Goal: Task Accomplishment & Management: Use online tool/utility

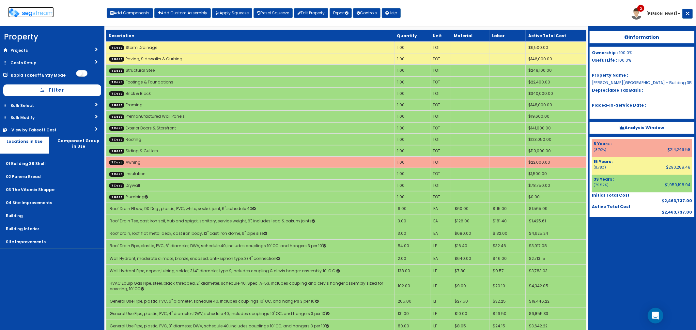
click at [39, 13] on img at bounding box center [31, 12] width 46 height 9
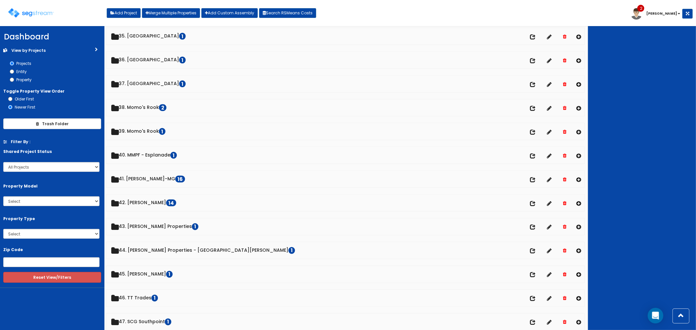
scroll to position [833, 0]
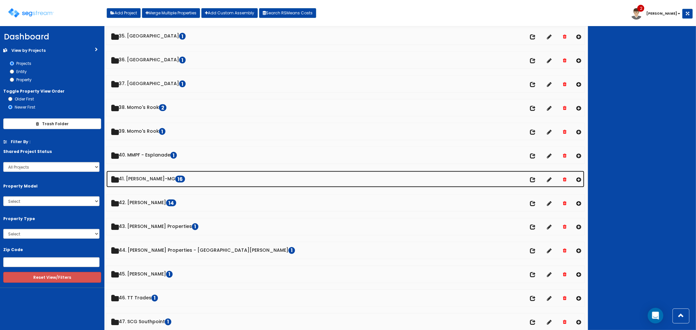
click at [137, 183] on link "41. Keiter-MG 16" at bounding box center [345, 179] width 478 height 17
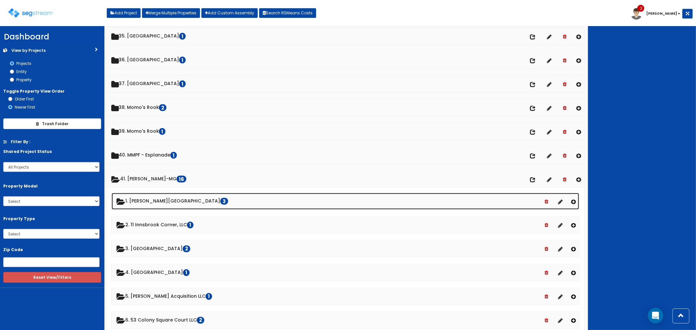
click at [159, 204] on link "1. Cosby Village Square 3" at bounding box center [346, 201] width 468 height 17
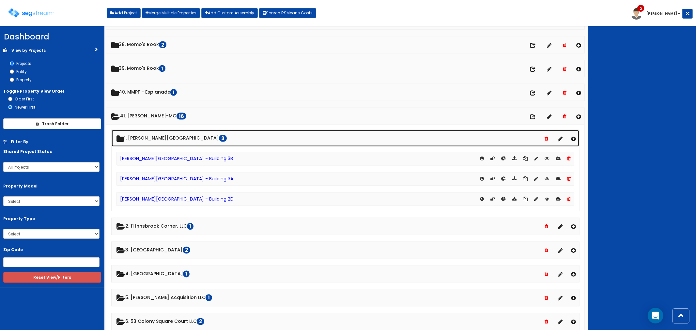
scroll to position [906, 0]
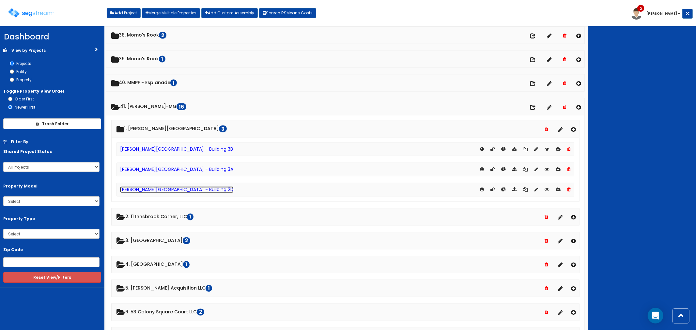
click at [177, 193] on link "[PERSON_NAME][GEOGRAPHIC_DATA] - Building 2D" at bounding box center [176, 190] width 113 height 7
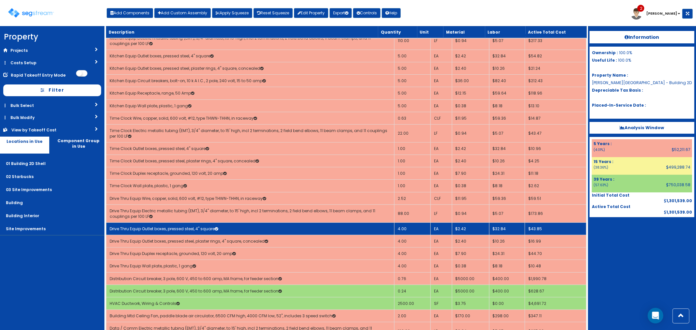
scroll to position [4252, 0]
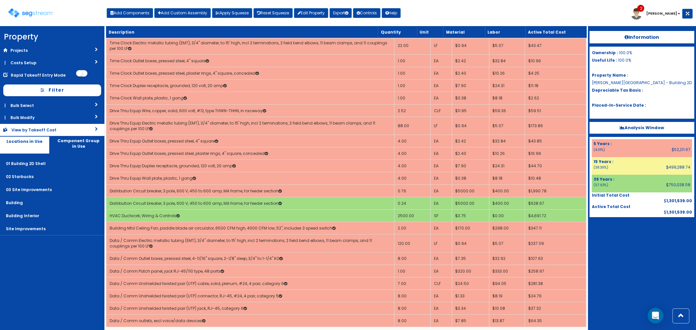
click at [60, 131] on div "View by Takeoff Cost" at bounding box center [40, 130] width 59 height 6
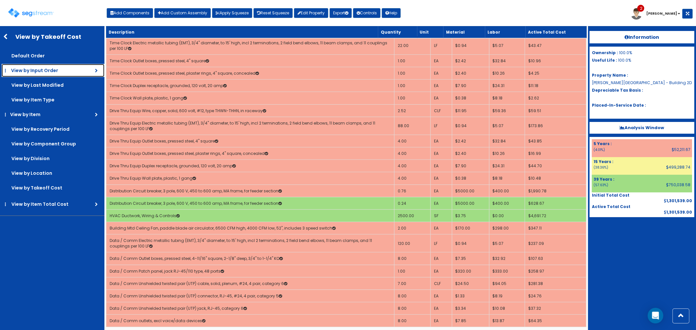
click at [48, 71] on span "View by Input Order" at bounding box center [34, 70] width 47 height 7
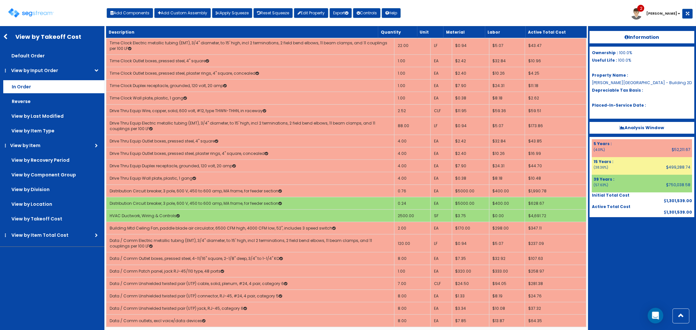
click at [32, 87] on label "In Order" at bounding box center [53, 86] width 101 height 13
click at [0, 0] on input "In Order" at bounding box center [0, 0] width 0 height 0
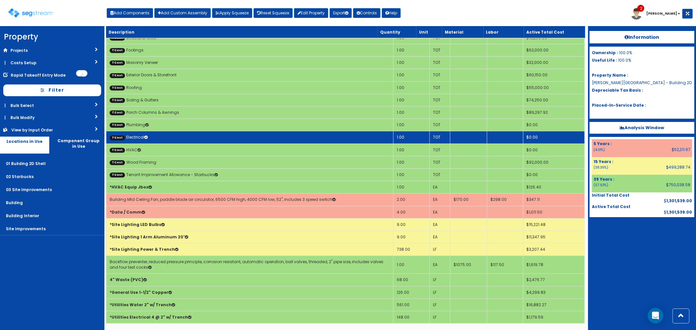
scroll to position [1158, 0]
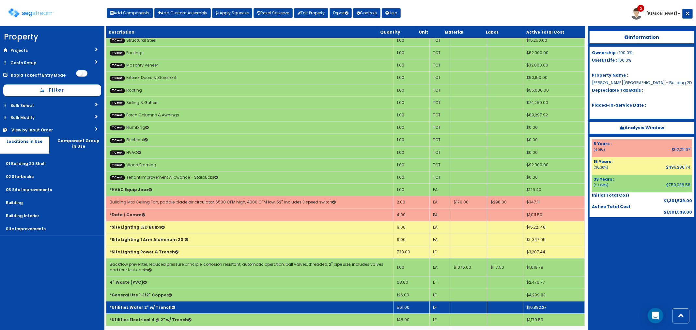
click at [262, 305] on td "*Utilities Water 2" w/ Trench" at bounding box center [249, 307] width 287 height 12
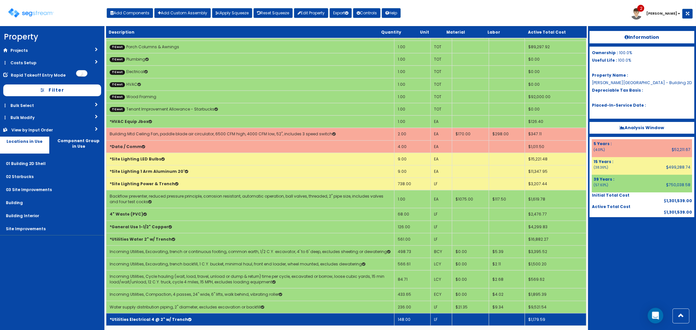
click at [209, 319] on td "*Utilities Electrical 4 @ 2" w/ Trench" at bounding box center [250, 319] width 288 height 12
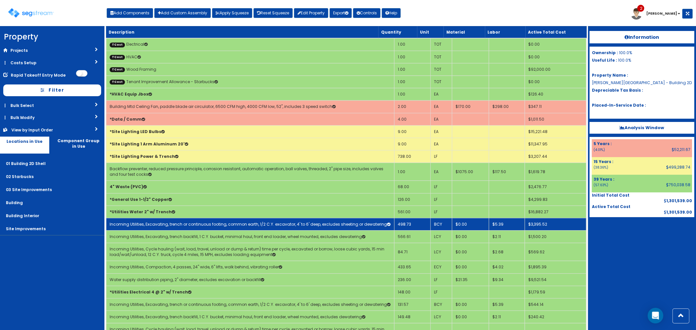
scroll to position [1281, 0]
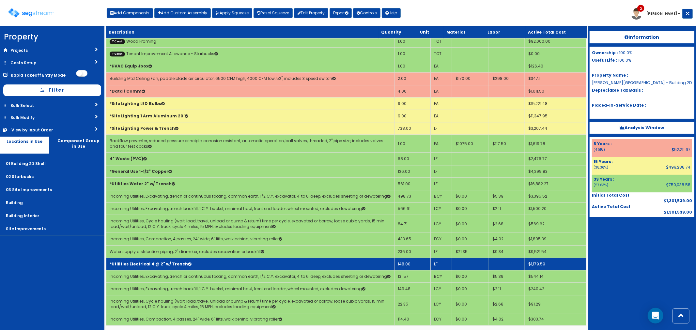
click at [204, 258] on td "*Utilities Electrical 4 @ 2" w/ Trench" at bounding box center [250, 264] width 288 height 12
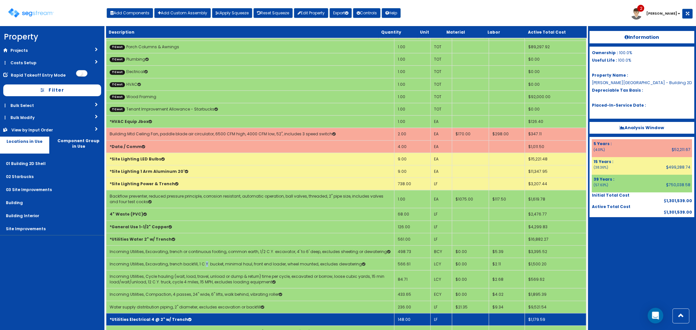
click at [204, 258] on td "Incoming Utilities, Excavating, trench backfill, 1 C.Y. bucket, minimal haul, f…" at bounding box center [250, 264] width 288 height 12
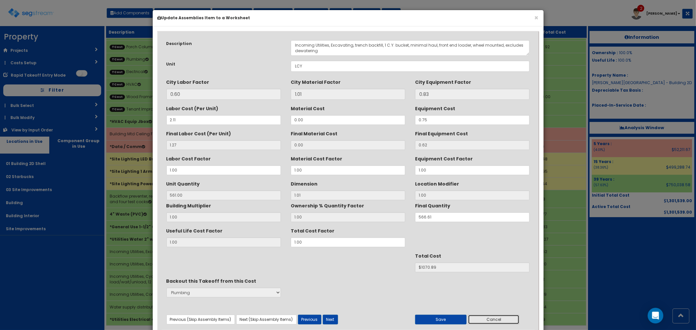
click at [494, 318] on button "Cancel" at bounding box center [494, 320] width 52 height 10
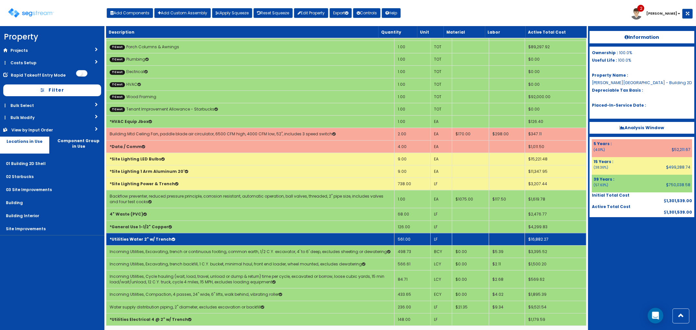
click at [177, 233] on td "*Utilities Water 2" w/ Trench" at bounding box center [250, 239] width 288 height 12
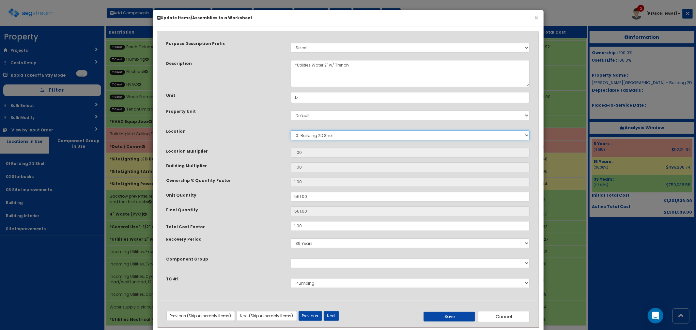
click at [343, 135] on select "Select 01 Building 2D Shell 02 Starbucks 03 Site Improvements Building Building…" at bounding box center [410, 135] width 239 height 10
select select "2617"
click at [291, 130] on select "Select 01 Building 2D Shell 02 Starbucks 03 Site Improvements Building Building…" at bounding box center [410, 135] width 239 height 10
type input "1"
type input "561"
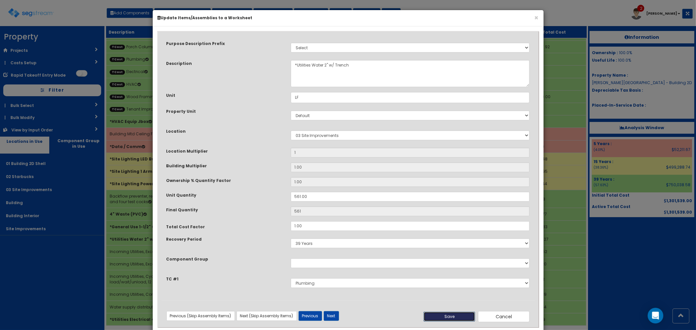
click at [444, 314] on button "Save" at bounding box center [449, 317] width 52 height 10
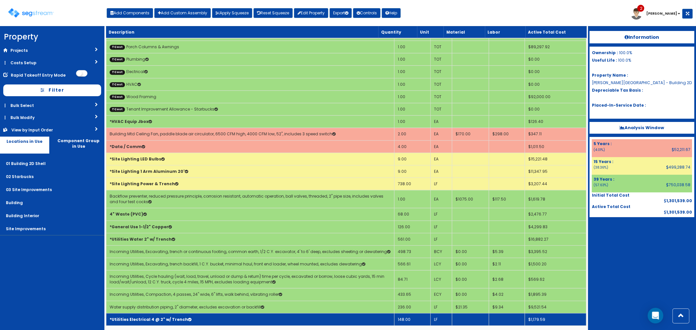
click at [189, 316] on td "*Utilities Electrical 4 @ 2" w/ Trench" at bounding box center [250, 319] width 288 height 12
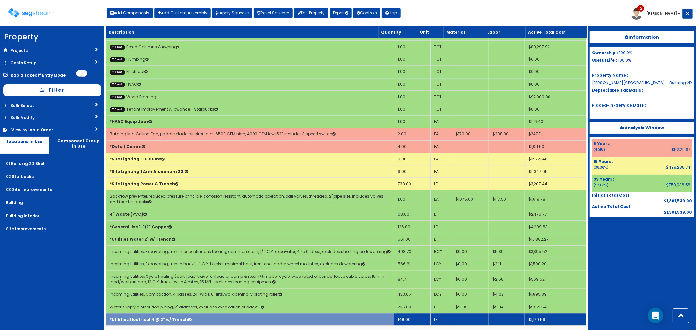
click at [190, 316] on td "*Utilities Electrical 4 @ 2" w/ Trench" at bounding box center [250, 319] width 288 height 12
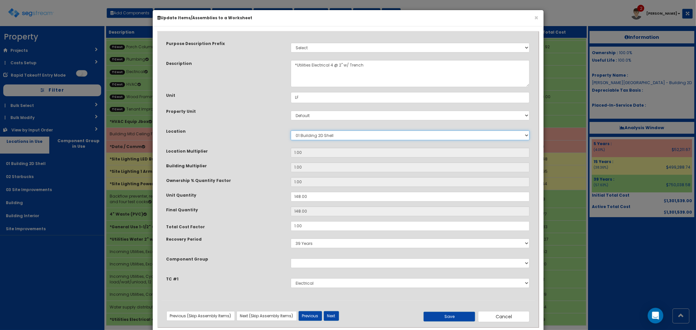
click at [324, 134] on select "Select 01 Building 2D Shell 02 Starbucks 03 Site Improvements Building Building…" at bounding box center [410, 135] width 239 height 10
select select "2617"
click at [291, 130] on select "Select 01 Building 2D Shell 02 Starbucks 03 Site Improvements Building Building…" at bounding box center [410, 135] width 239 height 10
type input "1"
type input "148"
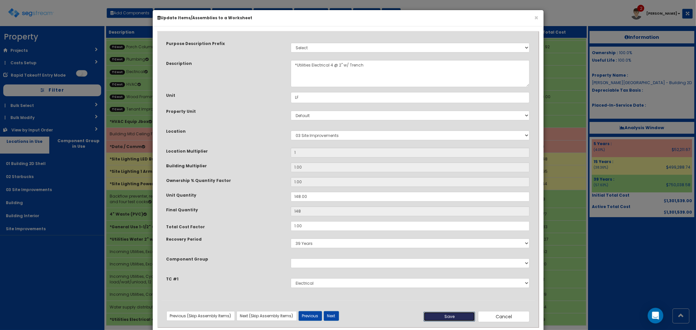
click at [453, 318] on button "Save" at bounding box center [449, 317] width 52 height 10
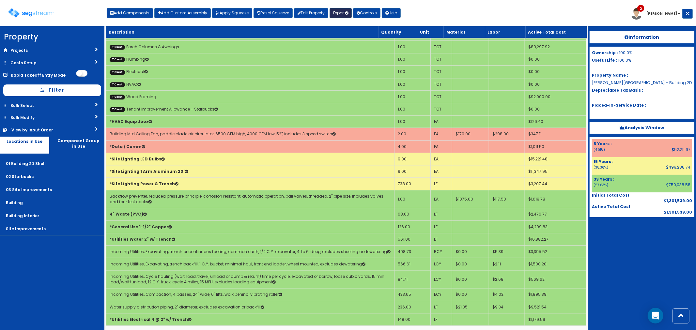
click at [346, 9] on button "Export" at bounding box center [340, 13] width 22 height 10
click at [355, 50] on link "Final Report(pdf)" at bounding box center [362, 46] width 65 height 13
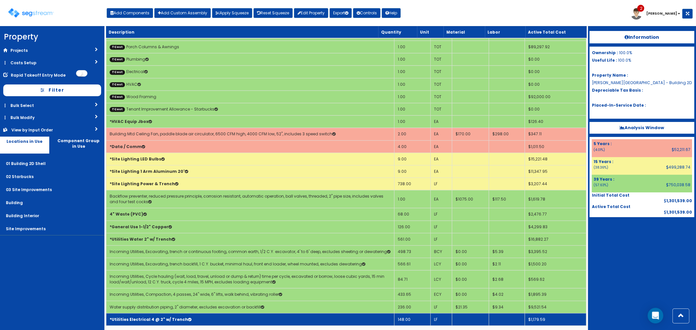
click at [168, 317] on b "*Utilities Electrical 4 @ 2" w/ Trench" at bounding box center [149, 320] width 78 height 6
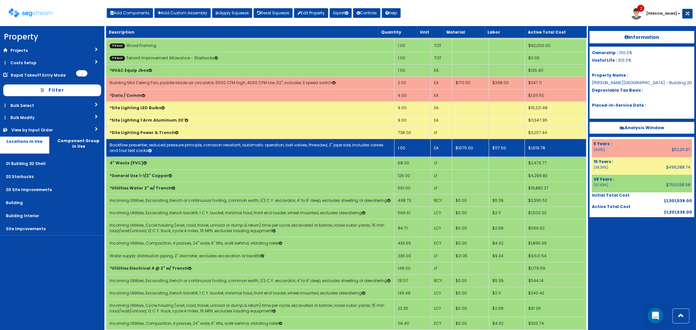
scroll to position [1281, 0]
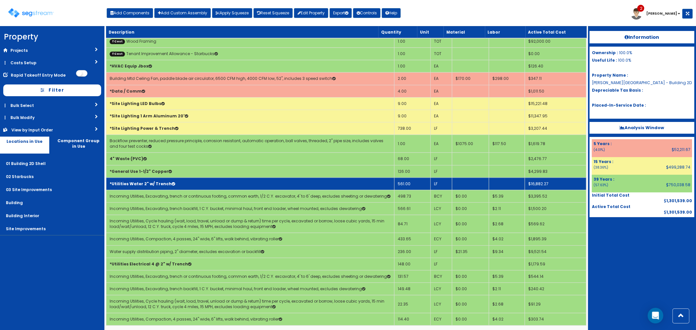
click at [181, 180] on td "*Utilities Water 2" w/ Trench" at bounding box center [250, 183] width 288 height 12
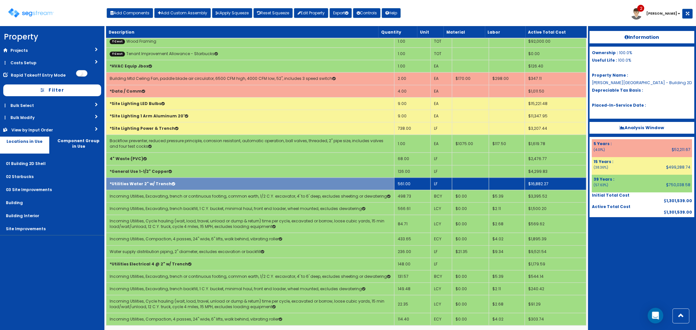
click at [181, 180] on td "*Utilities Water 2" w/ Trench" at bounding box center [250, 183] width 288 height 12
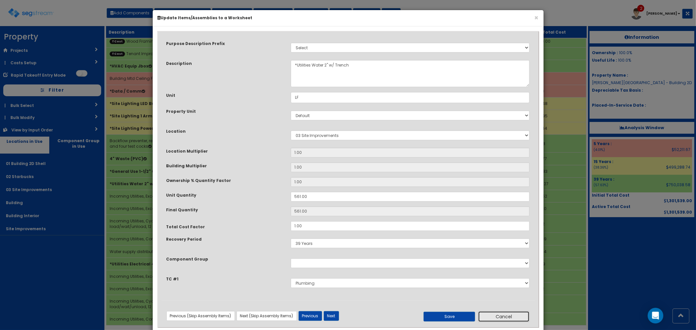
click at [506, 314] on button "Cancel" at bounding box center [504, 316] width 52 height 11
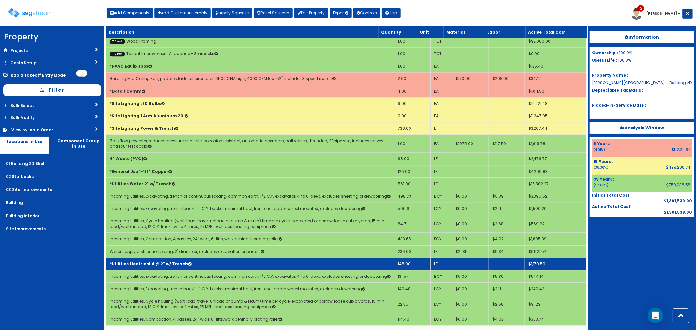
click at [193, 258] on td "*Utilities Electrical 4 @ 2" w/ Trench" at bounding box center [250, 264] width 288 height 12
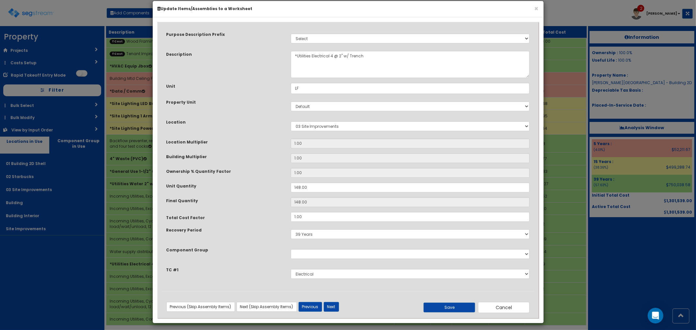
scroll to position [12, 0]
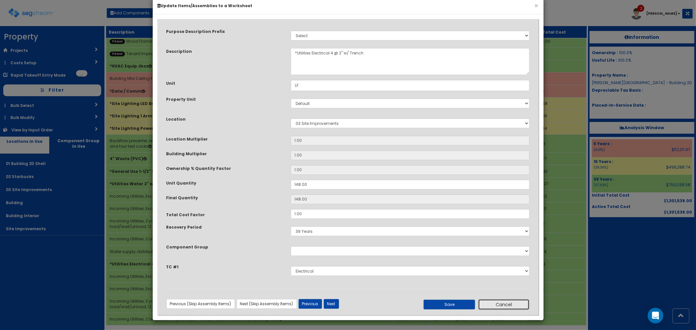
click at [505, 302] on button "Cancel" at bounding box center [504, 304] width 52 height 11
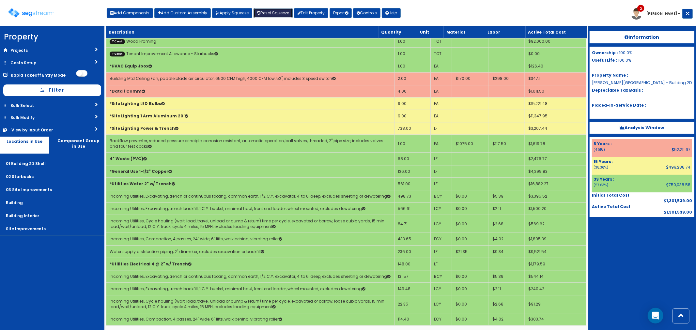
click at [276, 11] on link "Reset Squeeze" at bounding box center [272, 13] width 39 height 10
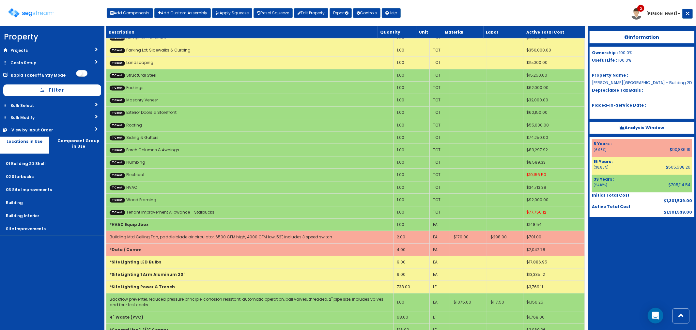
scroll to position [1158, 0]
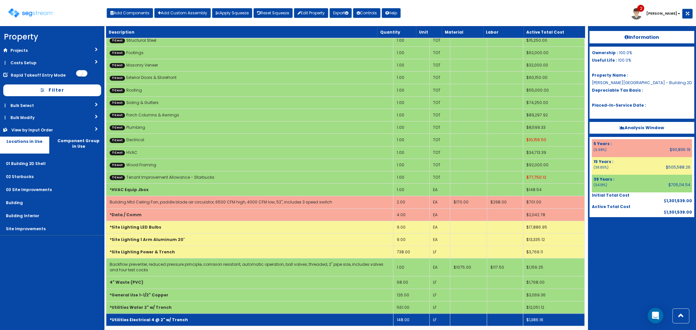
drag, startPoint x: 220, startPoint y: 318, endPoint x: 223, endPoint y: 316, distance: 3.9
click at [220, 318] on td "*Utilities Electrical 4 @ 2" w/ Trench" at bounding box center [249, 319] width 287 height 12
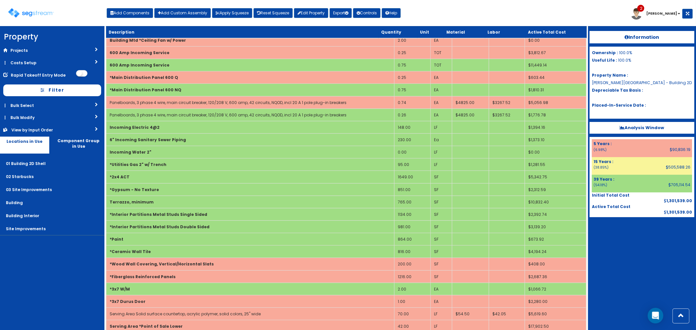
scroll to position [199, 0]
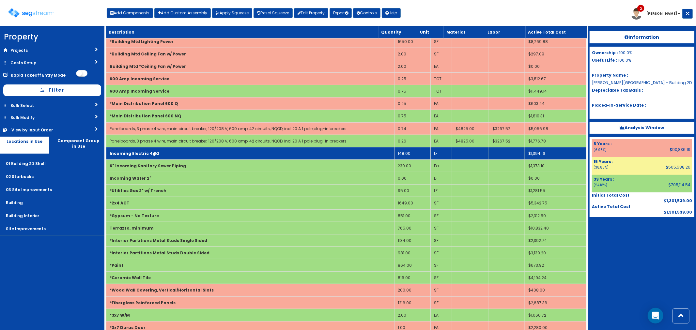
click at [172, 147] on td "Incoming Electric 4@2" at bounding box center [250, 153] width 288 height 12
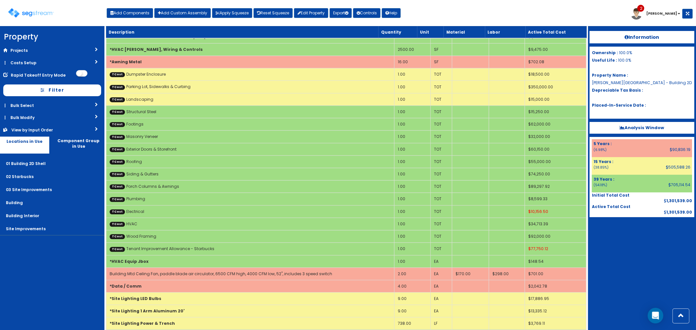
scroll to position [1231, 0]
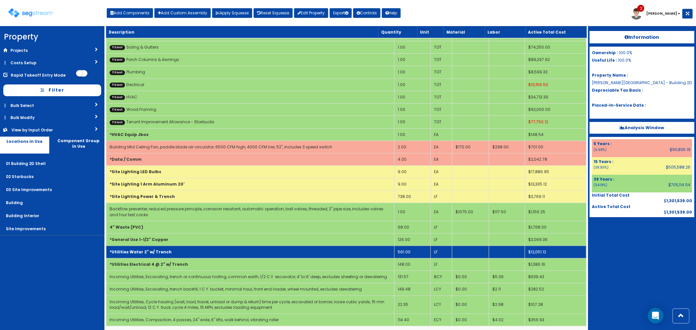
click at [180, 249] on td "*Utilities Water 2" w/ Trench" at bounding box center [250, 252] width 288 height 12
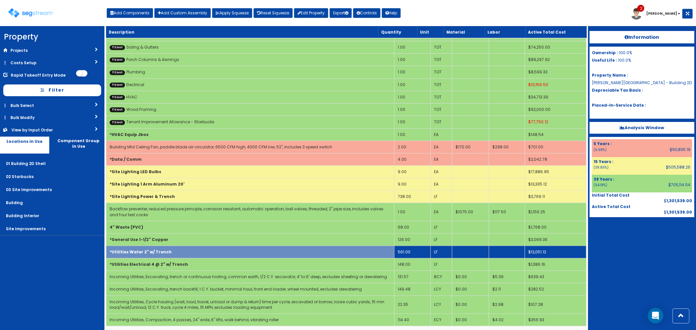
click at [180, 249] on td "*Utilities Water 2" w/ Trench" at bounding box center [250, 252] width 288 height 12
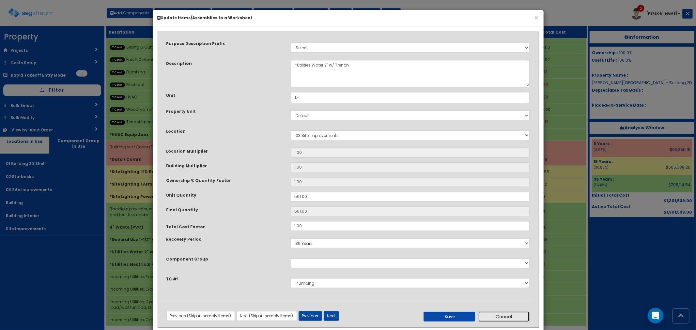
click at [492, 315] on button "Cancel" at bounding box center [504, 316] width 52 height 11
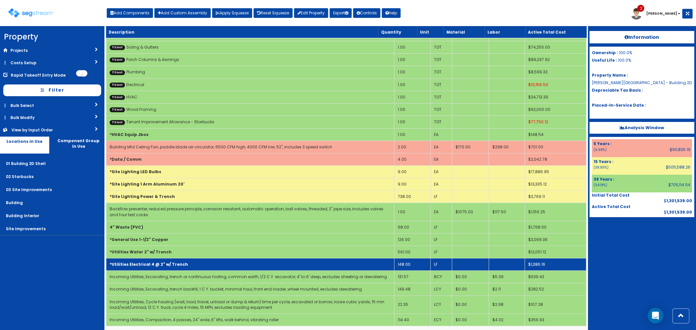
click at [180, 262] on b "*Utilities Electrical 4 @ 2" w/ Trench" at bounding box center [149, 265] width 78 height 6
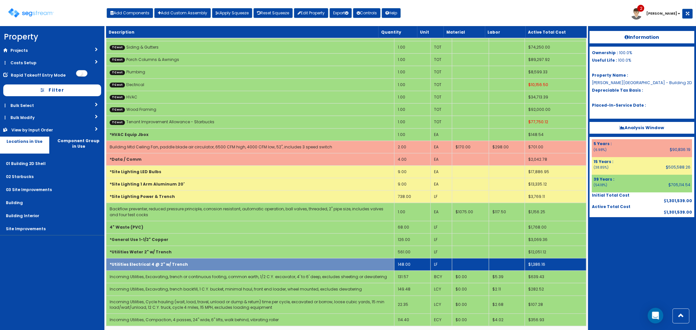
click at [180, 262] on b "*Utilities Electrical 4 @ 2" w/ Trench" at bounding box center [149, 265] width 78 height 6
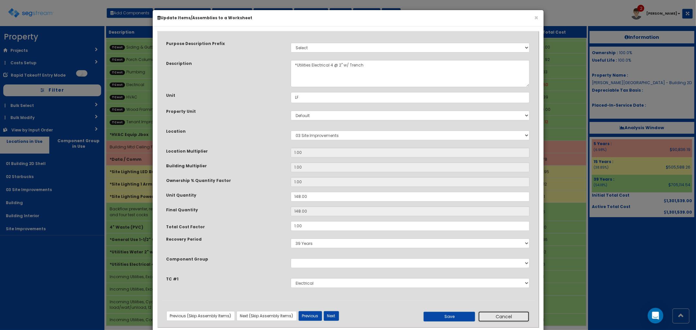
click at [513, 316] on button "Cancel" at bounding box center [504, 316] width 52 height 11
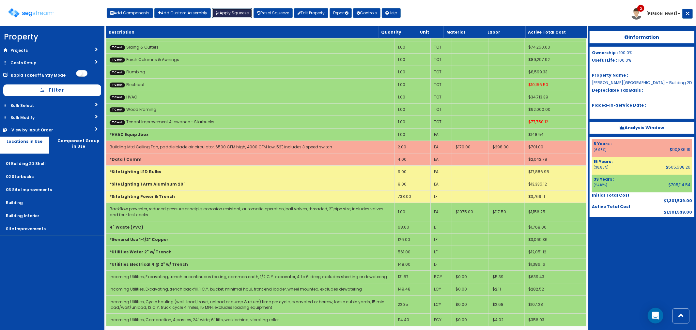
click at [231, 12] on button "Apply Squeeze" at bounding box center [232, 13] width 40 height 10
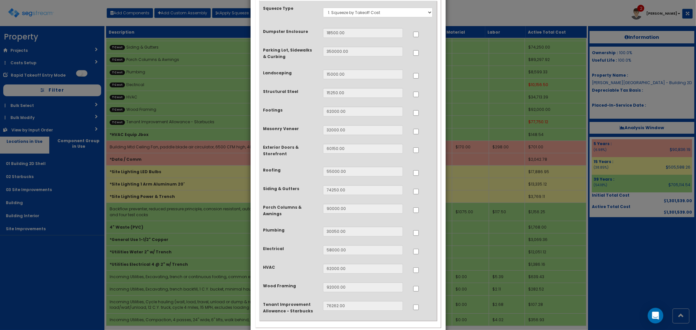
scroll to position [34, 0]
click at [417, 235] on input "..." at bounding box center [415, 234] width 7 height 6
checkbox input "true"
click at [413, 252] on input "..." at bounding box center [415, 252] width 7 height 6
checkbox input "true"
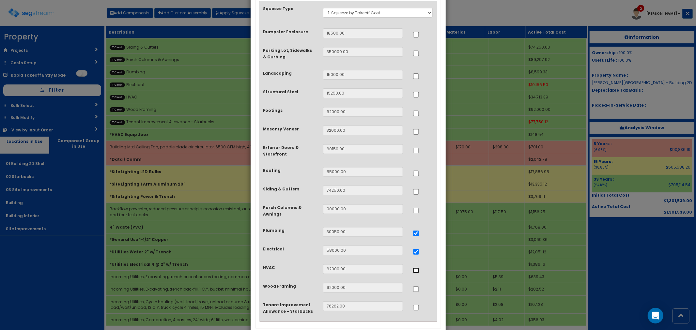
click at [416, 272] on input "..." at bounding box center [415, 271] width 7 height 6
checkbox input "true"
click at [416, 308] on input "..." at bounding box center [415, 308] width 7 height 6
checkbox input "true"
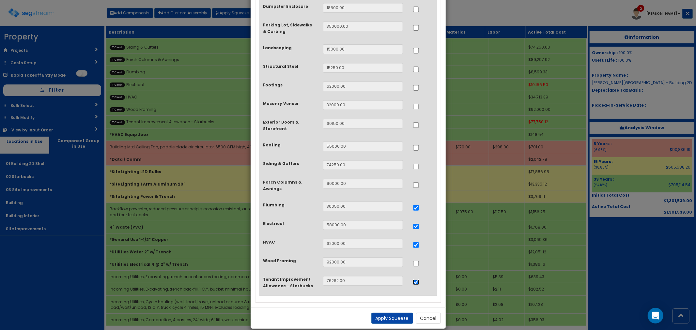
scroll to position [70, 0]
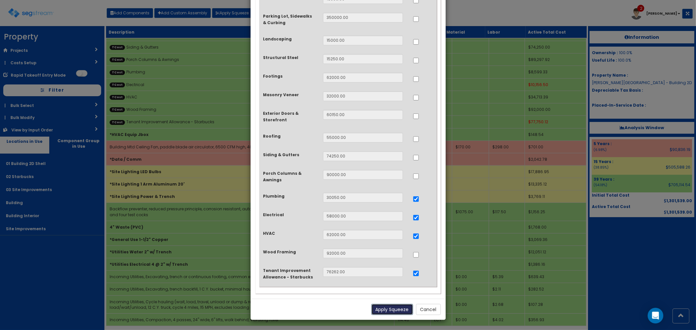
click at [382, 312] on button "Apply Squeeze" at bounding box center [392, 309] width 42 height 11
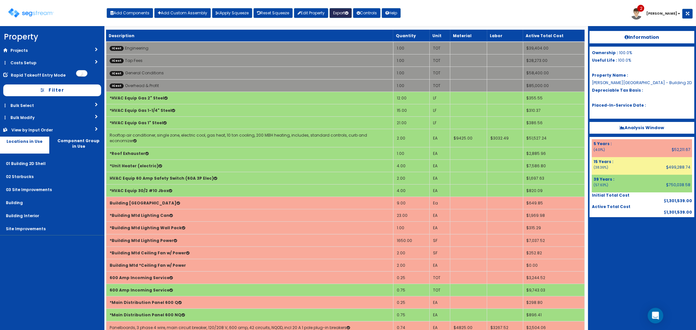
click at [339, 11] on button "Export" at bounding box center [340, 13] width 22 height 10
click at [352, 45] on link "Final Report(pdf)" at bounding box center [362, 46] width 65 height 13
click at [277, 14] on link "Reset Squeeze" at bounding box center [272, 13] width 39 height 10
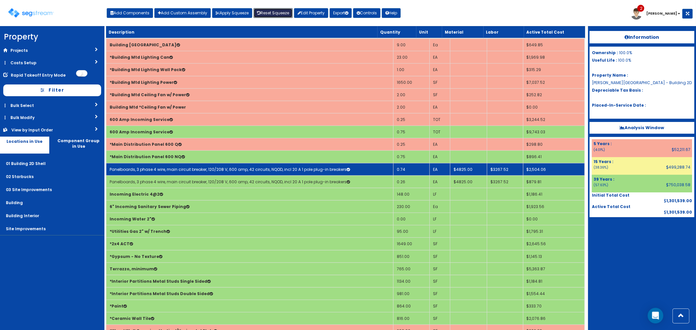
scroll to position [181, 0]
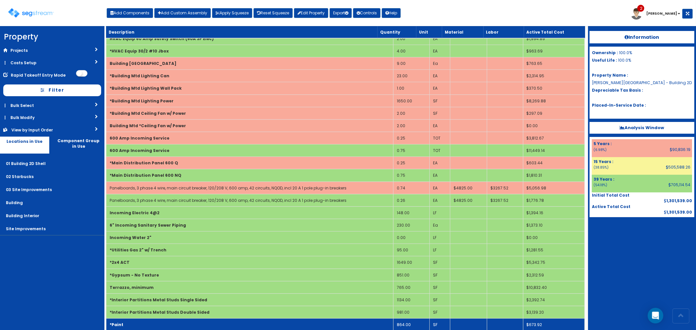
scroll to position [253, 0]
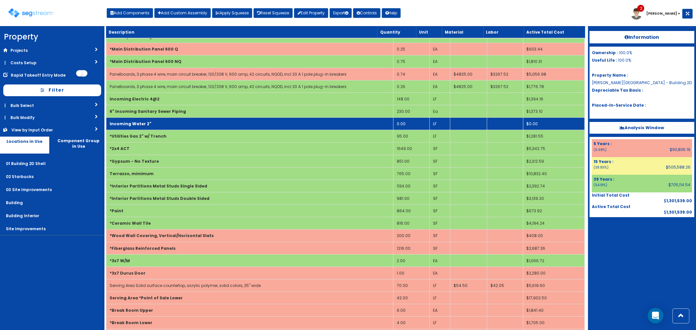
click at [201, 118] on td "Incoming Water 2"" at bounding box center [249, 124] width 287 height 12
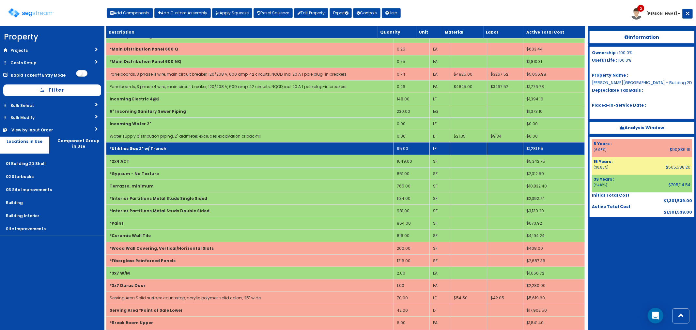
click at [197, 142] on td "*Utilities Gas 2" w/ Trench" at bounding box center [249, 148] width 287 height 12
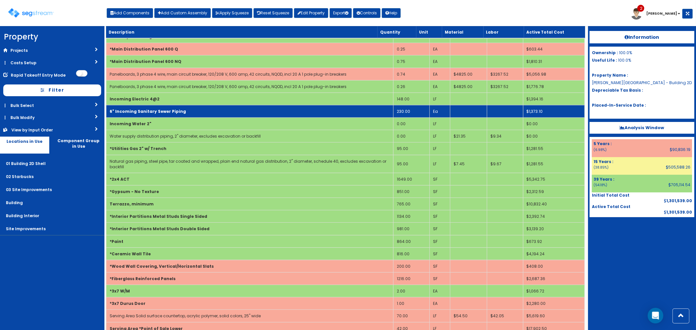
click at [185, 105] on td "6" Incoming Sanitary Sewer Piping" at bounding box center [249, 111] width 287 height 12
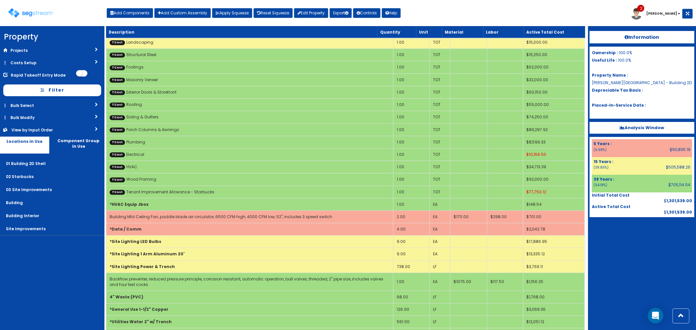
scroll to position [1201, 0]
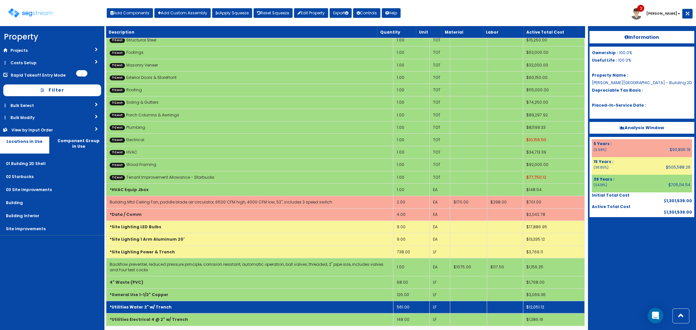
click at [185, 303] on td "*Utilities Water 2" w/ Trench" at bounding box center [249, 307] width 287 height 12
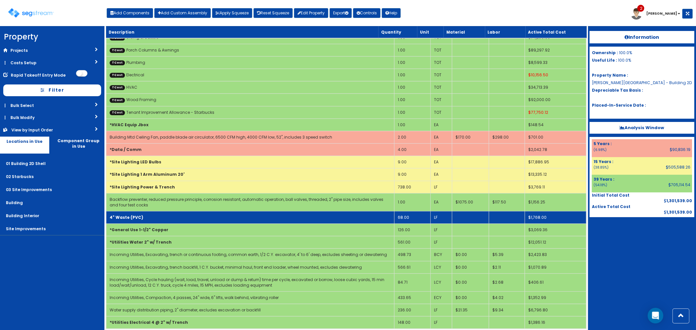
scroll to position [1269, 0]
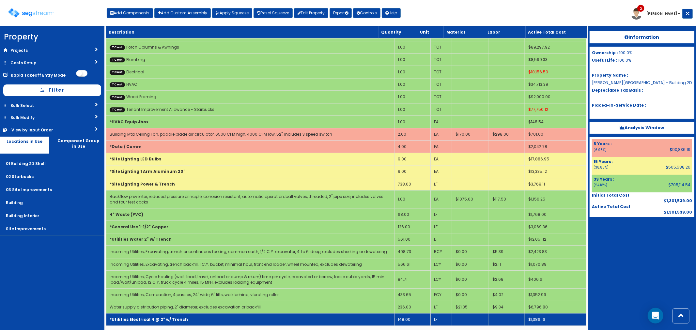
click at [220, 318] on td "*Utilities Electrical 4 @ 2" w/ Trench" at bounding box center [250, 319] width 288 height 12
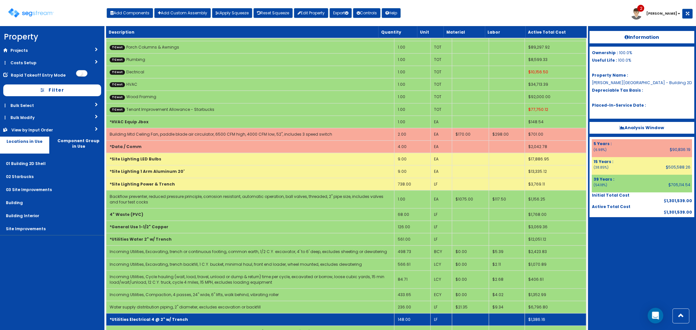
scroll to position [1325, 0]
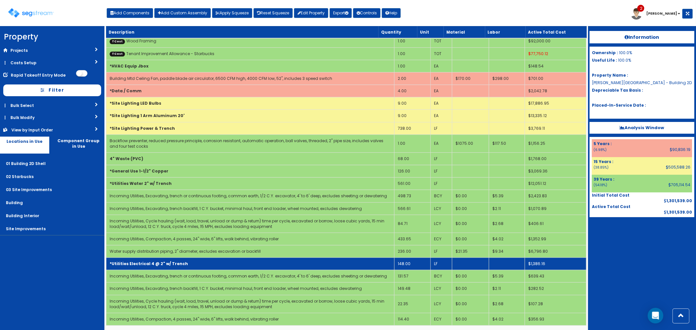
click at [412, 259] on td "148.00" at bounding box center [412, 264] width 36 height 12
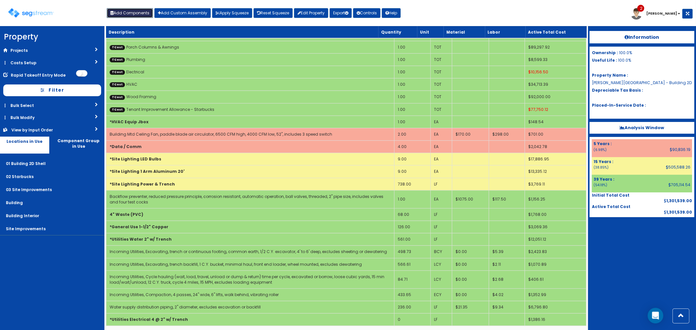
click at [140, 14] on button "Add Components" at bounding box center [130, 13] width 46 height 10
select select "39Y"
select select "default"
select select
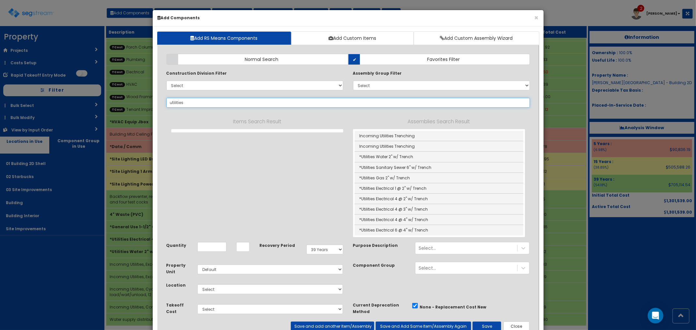
type input "utilities"
drag, startPoint x: 318, startPoint y: 14, endPoint x: 360, endPoint y: 18, distance: 42.0
click at [360, 18] on div "× Add Components" at bounding box center [348, 18] width 391 height 16
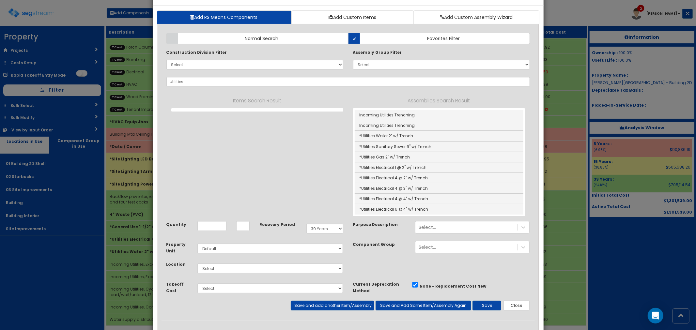
scroll to position [37, 0]
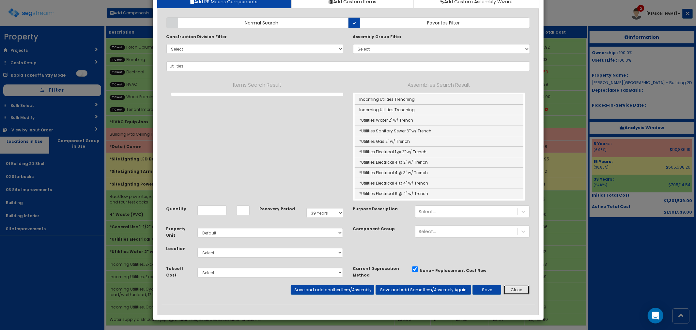
click at [515, 290] on button "Close" at bounding box center [516, 290] width 26 height 10
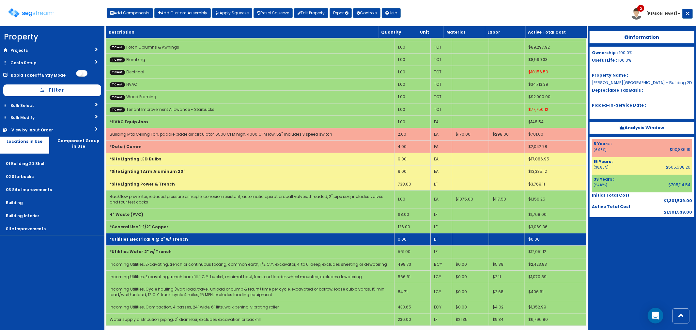
click at [190, 239] on td "*Utilities Electrical 4 @ 2" w/ Trench" at bounding box center [250, 239] width 288 height 12
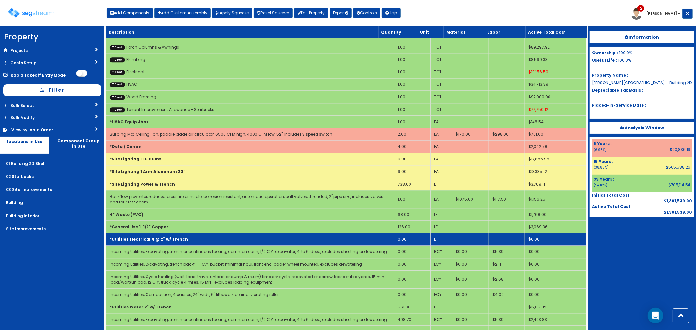
click at [189, 239] on td "*Utilities Electrical 4 @ 2" w/ Trench" at bounding box center [250, 239] width 288 height 12
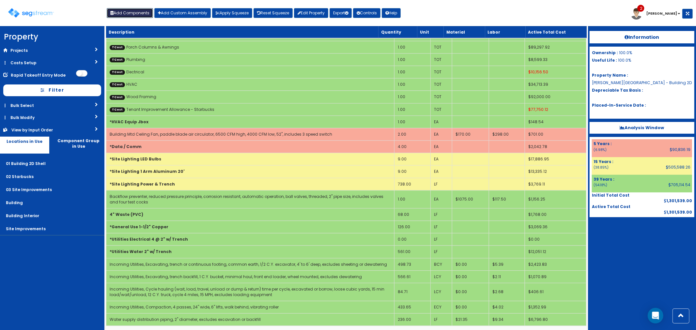
click at [144, 11] on button "Add Components" at bounding box center [130, 13] width 46 height 10
select select
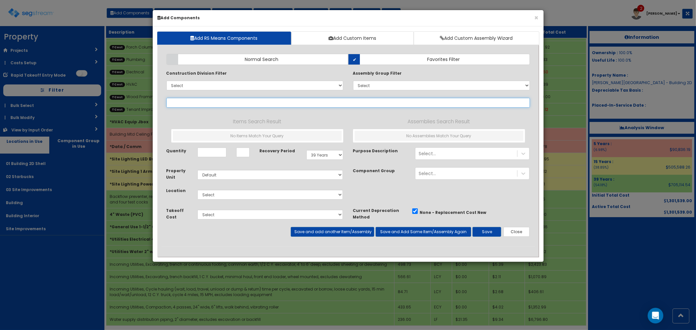
scroll to position [0, 0]
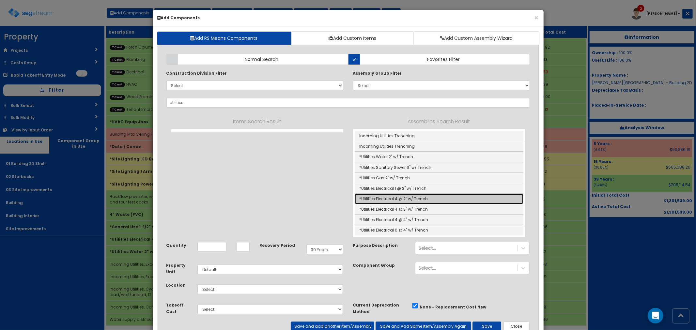
click at [386, 195] on link "*Utilities Electrical 4 @ 2" w/ Trench" at bounding box center [438, 199] width 169 height 10
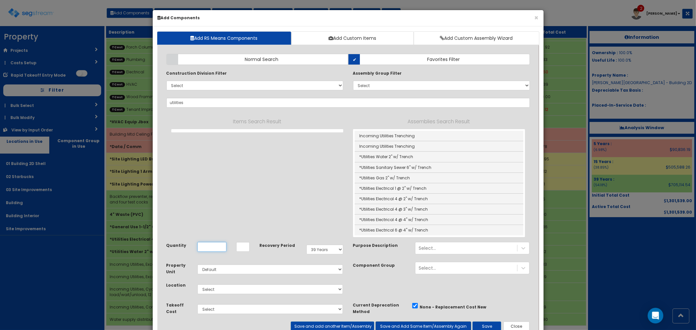
type input "*Utilities Electrical 4 @ 2" w/ Trench"
type input "LF"
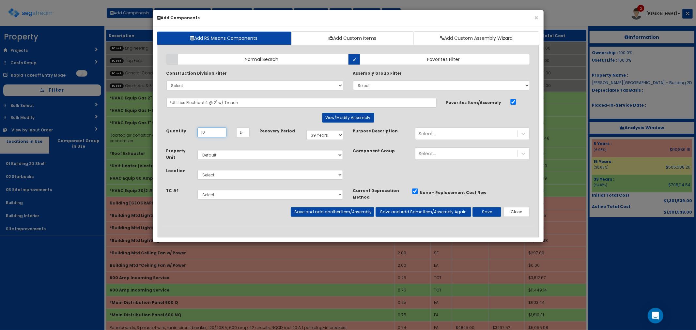
type input "1"
type input "148"
click at [210, 179] on select "Select 01 Building 2D Shell 02 Starbucks 03 Site Improvements Building Building…" at bounding box center [270, 175] width 146 height 10
select select "2617"
click at [197, 170] on select "Select 01 Building 2D Shell 02 Starbucks 03 Site Improvements Building Building…" at bounding box center [270, 175] width 146 height 10
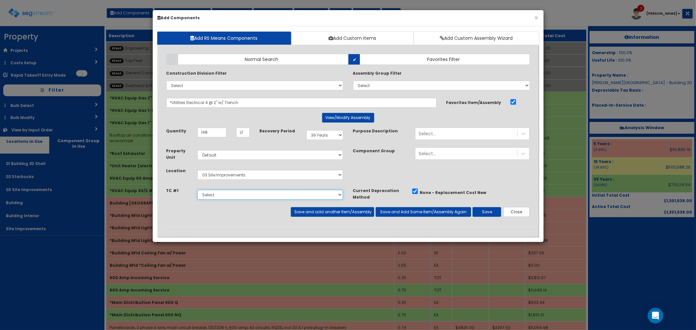
click at [218, 196] on select "Select Dumpster Enclosure Parking Lot, Sidewalks & Curbing Landscaping Structur…" at bounding box center [270, 195] width 146 height 10
select select "5283016"
click at [197, 190] on select "Select Dumpster Enclosure Parking Lot, Sidewalks & Curbing Landscaping Structur…" at bounding box center [270, 195] width 146 height 10
click at [487, 211] on button "Save" at bounding box center [486, 212] width 29 height 10
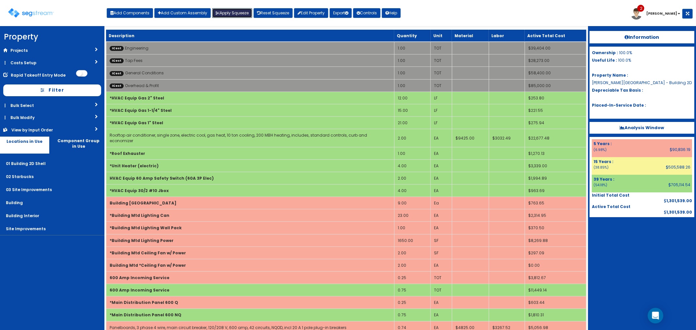
click at [232, 11] on button "Apply Squeeze" at bounding box center [232, 13] width 40 height 10
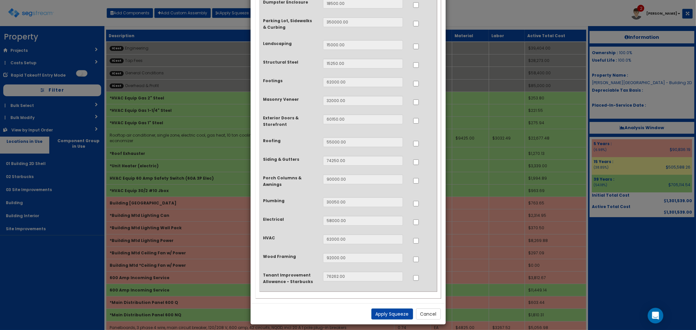
scroll to position [70, 0]
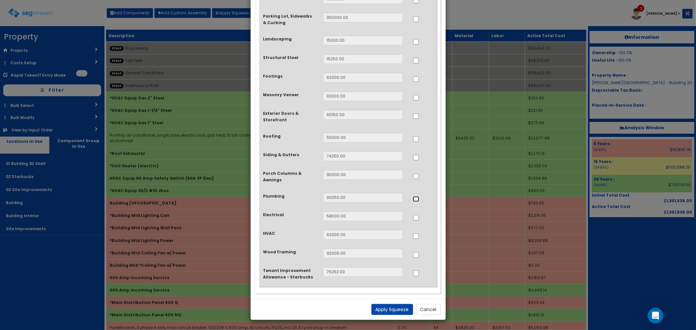
click at [416, 198] on input "..." at bounding box center [415, 199] width 7 height 6
checkbox input "true"
click at [416, 217] on input "..." at bounding box center [415, 218] width 7 height 6
checkbox input "true"
click at [416, 234] on input "..." at bounding box center [415, 236] width 7 height 6
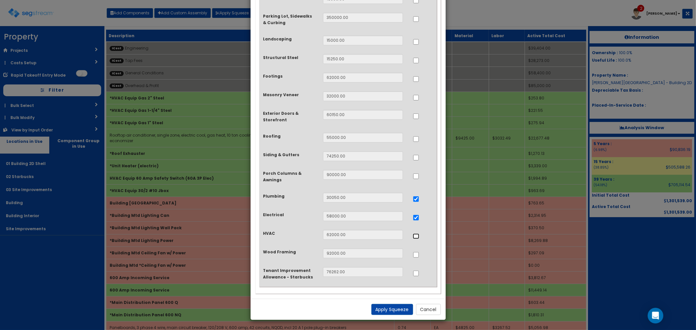
checkbox input "true"
click at [418, 273] on input "..." at bounding box center [415, 274] width 7 height 6
checkbox input "true"
click at [381, 309] on button "Apply Squeeze" at bounding box center [392, 309] width 42 height 11
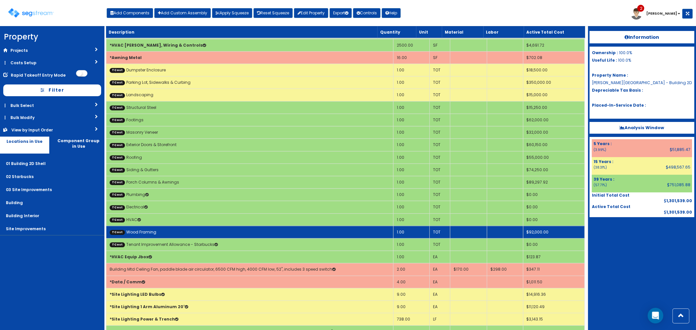
scroll to position [1171, 0]
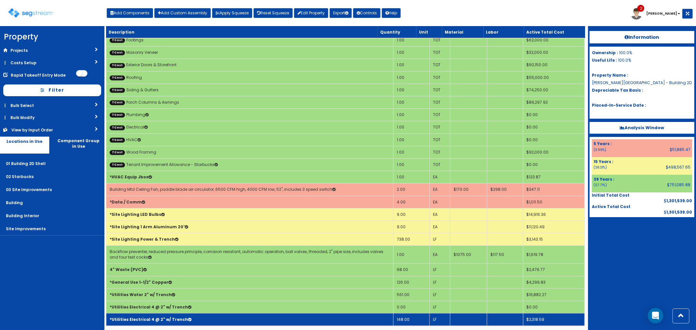
click at [312, 319] on td "*Utilities Electrical 4 @ 2" w/ Trench" at bounding box center [249, 319] width 287 height 12
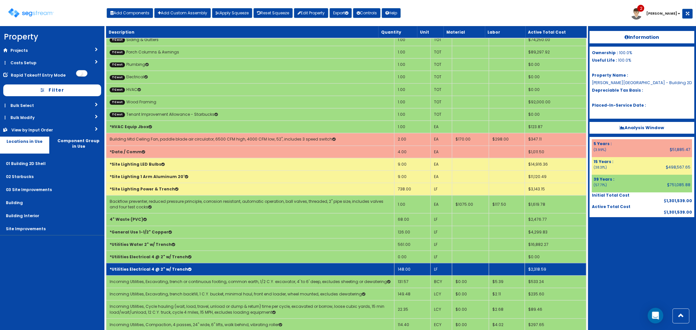
scroll to position [1244, 0]
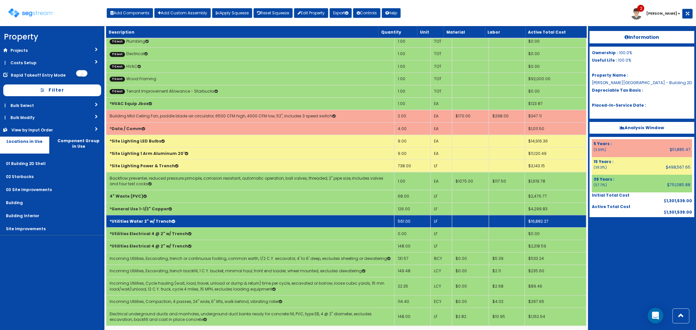
click at [208, 219] on td "*Utilities Water 2" w/ Trench" at bounding box center [250, 221] width 288 height 12
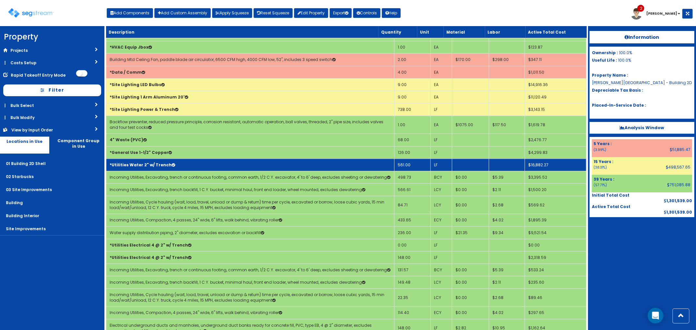
scroll to position [1312, 0]
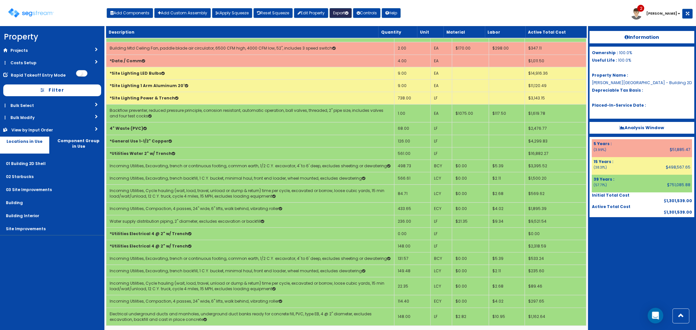
click at [346, 11] on button "Export" at bounding box center [340, 13] width 22 height 10
click at [359, 49] on link "Final Report(pdf)" at bounding box center [362, 46] width 65 height 13
click at [278, 15] on link "Reset Squeeze" at bounding box center [272, 13] width 39 height 10
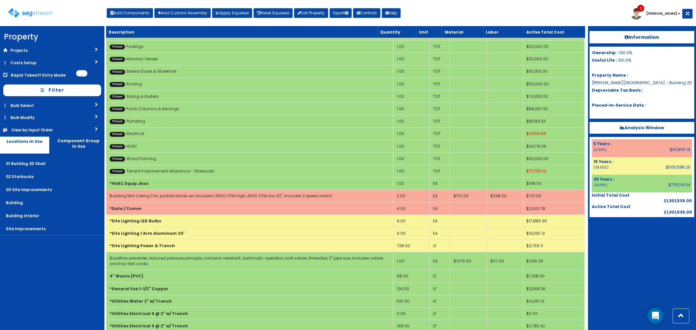
scroll to position [1171, 0]
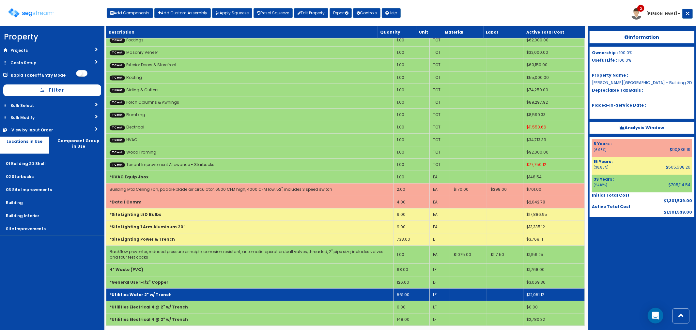
click at [198, 292] on td "*Utilities Water 2" w/ Trench" at bounding box center [249, 294] width 287 height 12
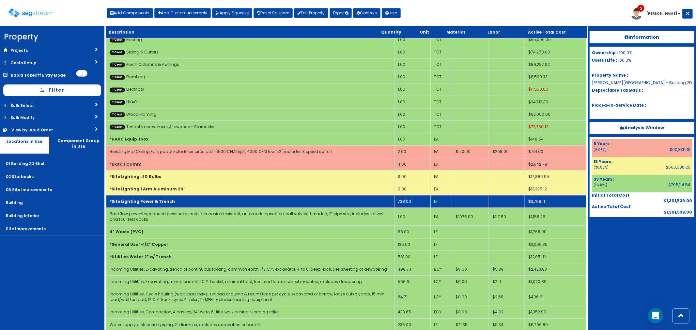
scroll to position [1238, 0]
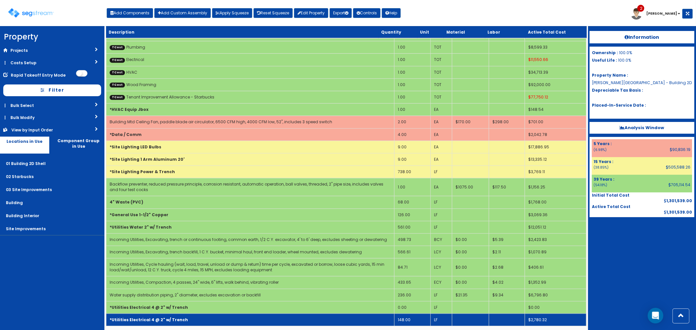
click at [203, 316] on td "*Utilities Electrical 4 @ 2" w/ Trench" at bounding box center [250, 319] width 288 height 12
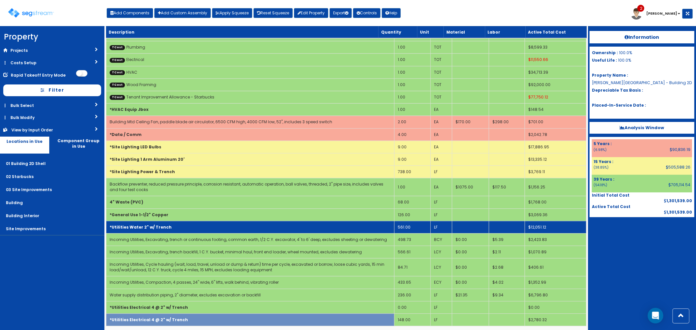
click at [185, 229] on td "*Utilities Water 2" w/ Trench" at bounding box center [250, 227] width 288 height 12
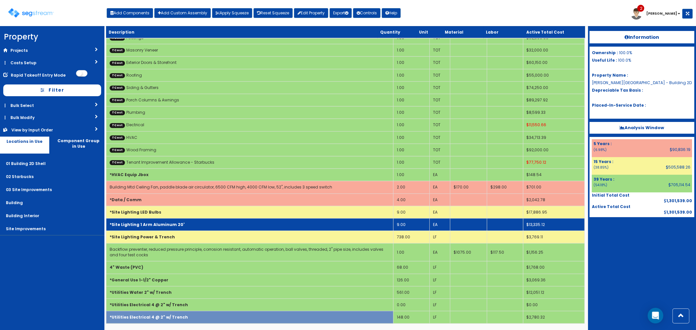
scroll to position [1171, 0]
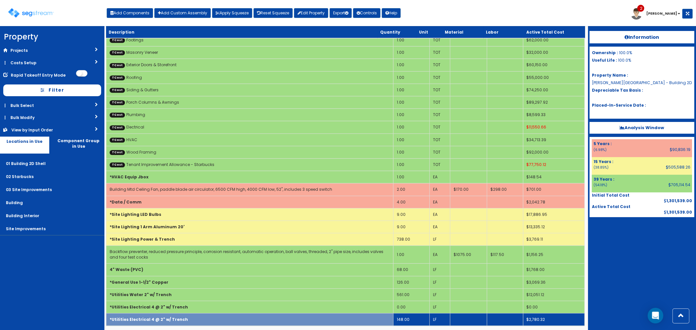
click at [194, 313] on td "*Utilities Electrical 4 @ 2" w/ Trench" at bounding box center [249, 319] width 287 height 12
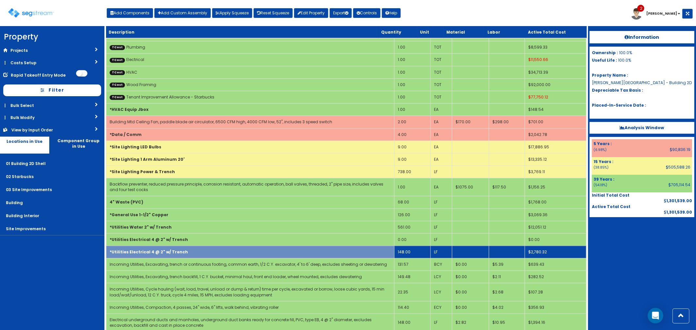
click at [201, 246] on td "*Utilities Electrical 4 @ 2" w/ Trench" at bounding box center [250, 252] width 288 height 12
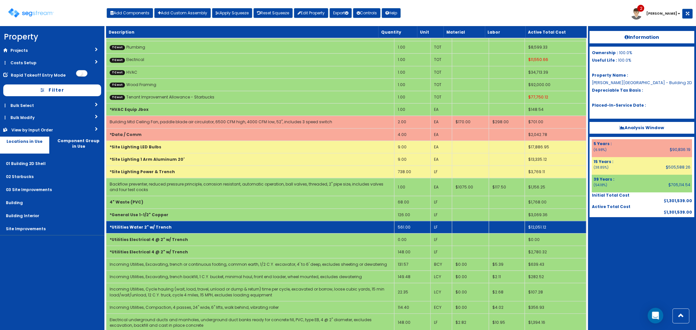
click at [178, 221] on td "*Utilities Water 2" w/ Trench" at bounding box center [250, 227] width 288 height 12
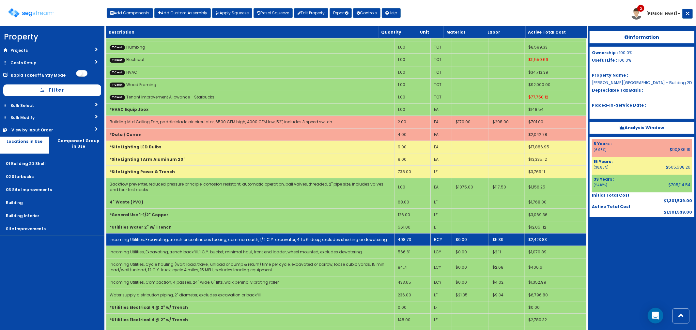
scroll to position [1312, 0]
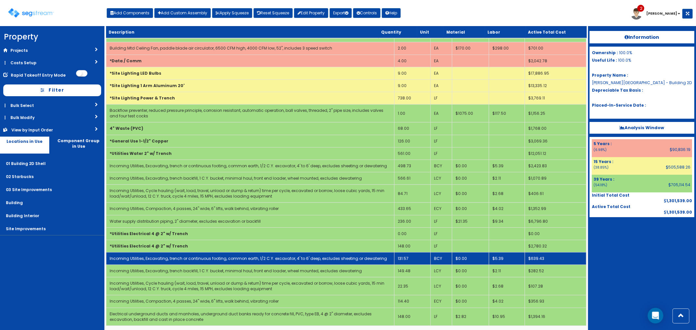
click at [408, 254] on td "131.57" at bounding box center [412, 258] width 36 height 12
click at [412, 254] on td "131.57" at bounding box center [412, 258] width 36 height 12
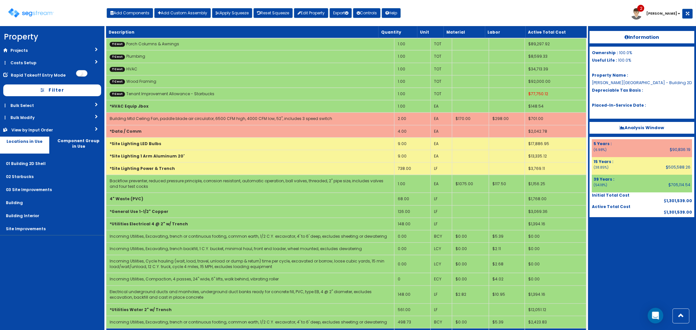
scroll to position [1131, 0]
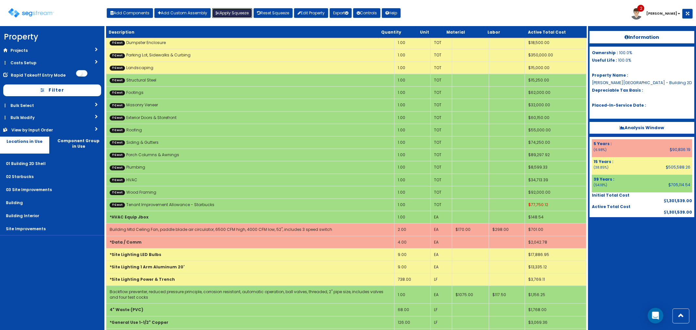
drag, startPoint x: 235, startPoint y: 11, endPoint x: 237, endPoint y: 24, distance: 13.8
click at [235, 11] on button "Apply Squeeze" at bounding box center [232, 13] width 40 height 10
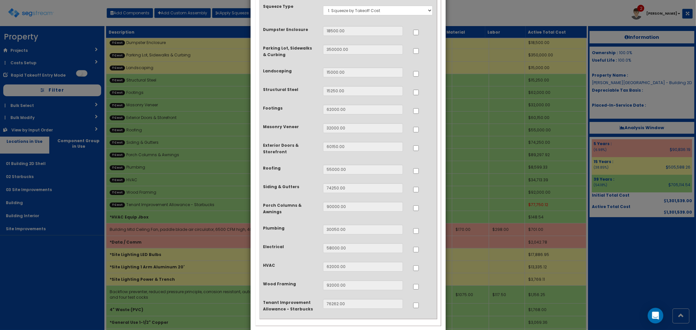
scroll to position [70, 0]
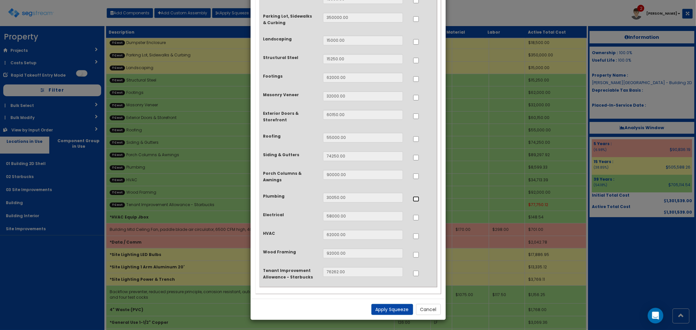
click at [416, 200] on input "..." at bounding box center [415, 199] width 7 height 6
checkbox input "true"
click at [415, 216] on input "..." at bounding box center [415, 218] width 7 height 6
checkbox input "true"
click at [415, 232] on label at bounding box center [415, 235] width 7 height 7
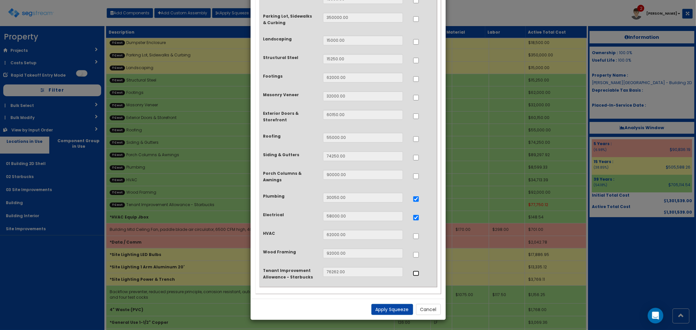
click at [416, 272] on input "..." at bounding box center [415, 274] width 7 height 6
checkbox input "true"
click at [418, 233] on input "..." at bounding box center [415, 236] width 7 height 6
checkbox input "true"
click at [387, 308] on button "Apply Squeeze" at bounding box center [392, 309] width 42 height 11
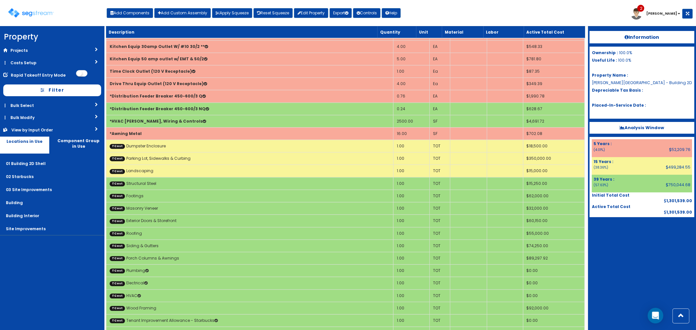
scroll to position [1171, 0]
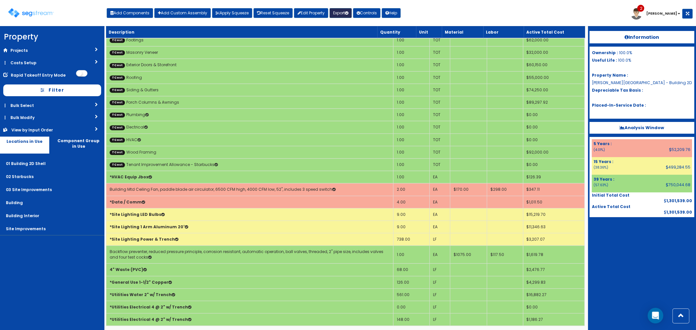
click at [339, 13] on button "Export" at bounding box center [340, 13] width 22 height 10
click at [352, 49] on link "Final Report(pdf)" at bounding box center [362, 46] width 65 height 13
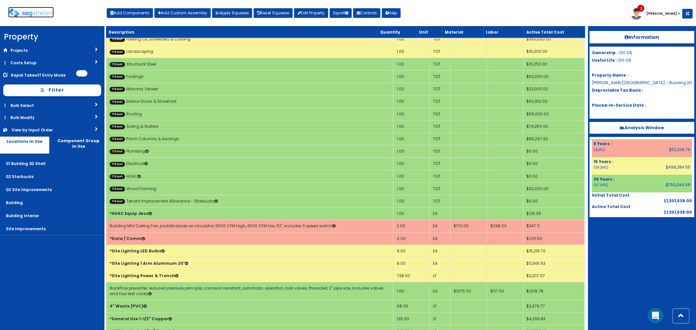
click at [34, 15] on img at bounding box center [31, 12] width 46 height 9
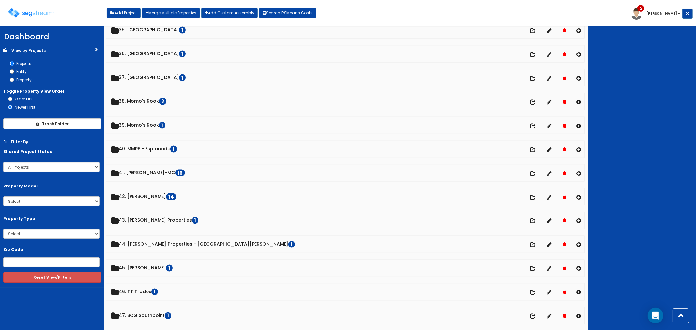
scroll to position [869, 0]
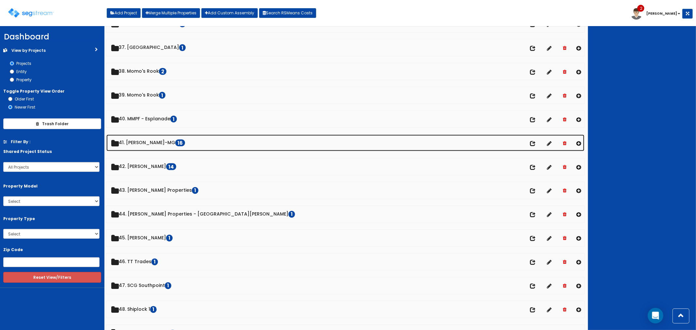
drag, startPoint x: 142, startPoint y: 144, endPoint x: 150, endPoint y: 159, distance: 16.9
click at [142, 144] on link "41. Keiter-MG 16" at bounding box center [345, 143] width 478 height 17
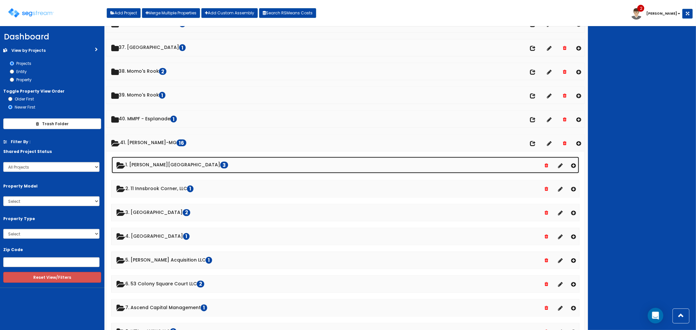
click at [152, 162] on link "1. [PERSON_NAME][STREET_ADDRESS]" at bounding box center [346, 165] width 468 height 17
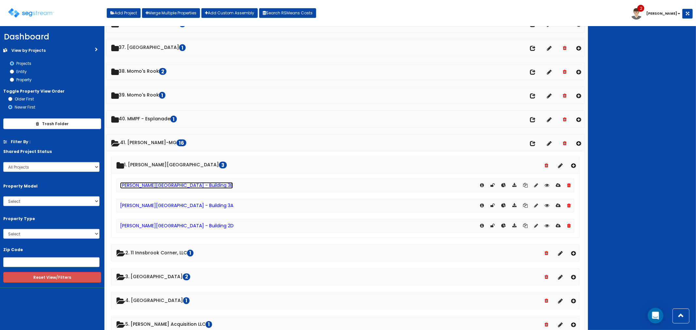
click at [167, 187] on link "[PERSON_NAME][GEOGRAPHIC_DATA] - Building 3B" at bounding box center [176, 185] width 113 height 7
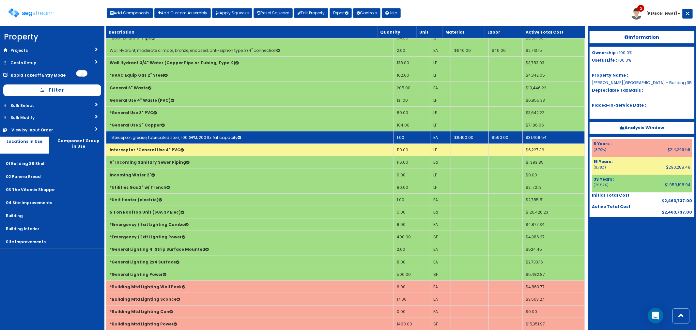
scroll to position [109, 0]
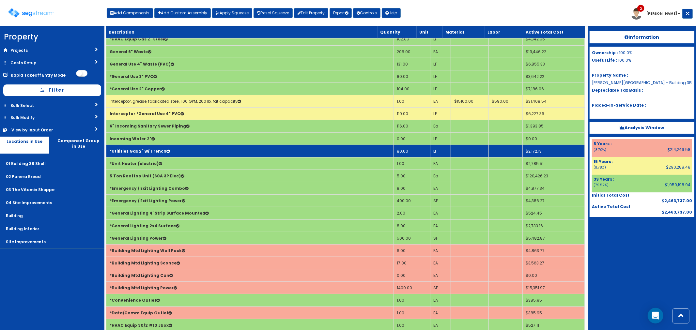
click at [269, 151] on td "*Utilities Gas 2" w/ Trench" at bounding box center [249, 151] width 287 height 12
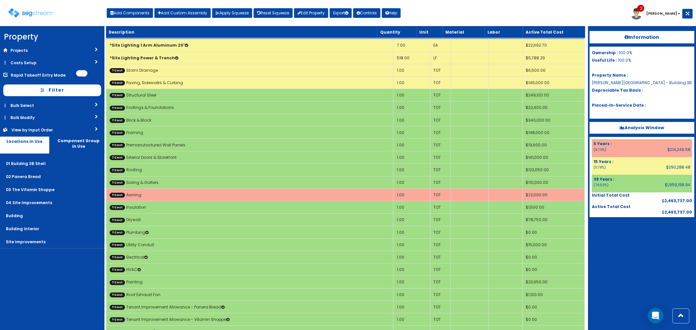
scroll to position [2049, 0]
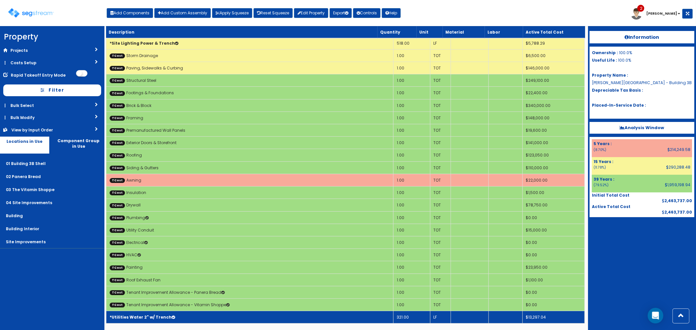
click at [226, 319] on td "*Utilities Water 2" w/ Trench" at bounding box center [249, 317] width 287 height 12
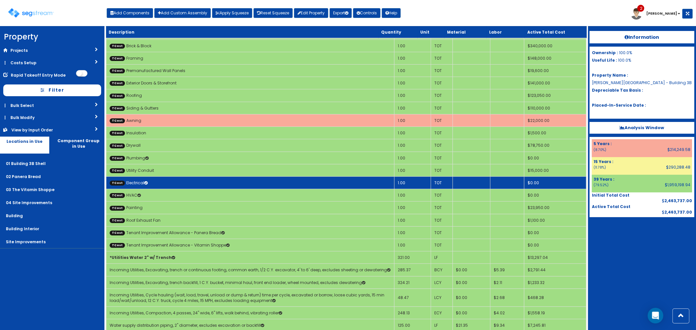
scroll to position [2117, 0]
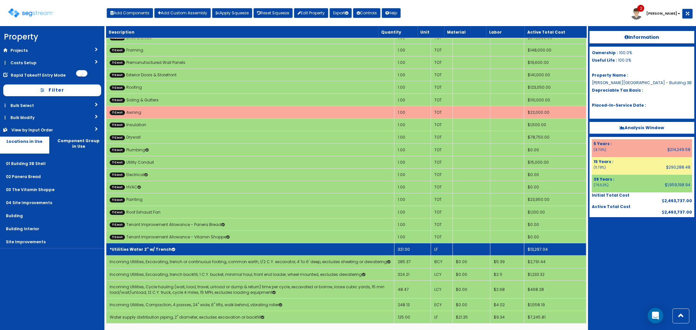
click at [208, 250] on td "*Utilities Water 2" w/ Trench" at bounding box center [250, 249] width 288 height 12
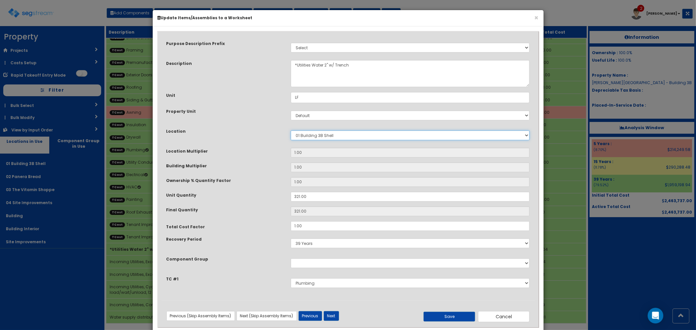
click at [337, 136] on select "Select 01 Building 3B Shell 02 Panera Bread 03 The Vitamin Shoppe 04 Site Impro…" at bounding box center [410, 135] width 239 height 10
select select "1968"
click at [291, 130] on select "Select 01 Building 3B Shell 02 Panera Bread 03 The Vitamin Shoppe 04 Site Impro…" at bounding box center [410, 135] width 239 height 10
type input "1"
type input "321"
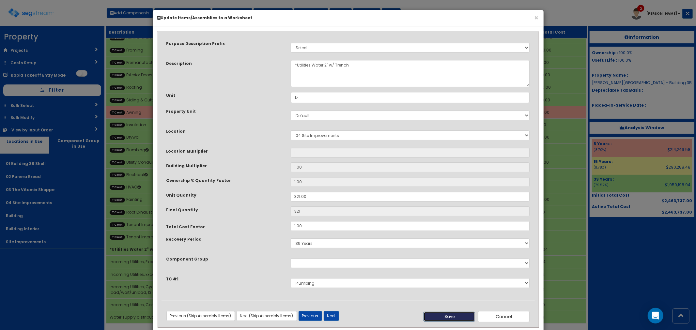
click at [451, 316] on button "Save" at bounding box center [449, 317] width 52 height 10
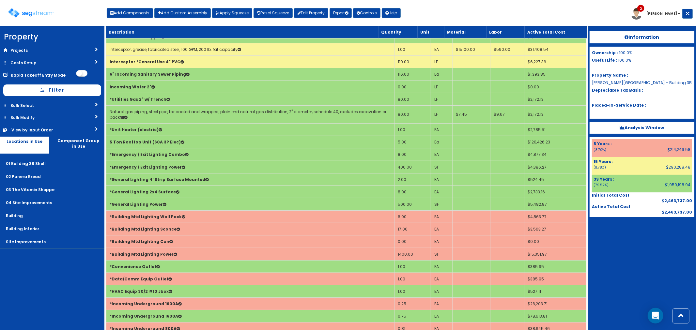
scroll to position [124, 0]
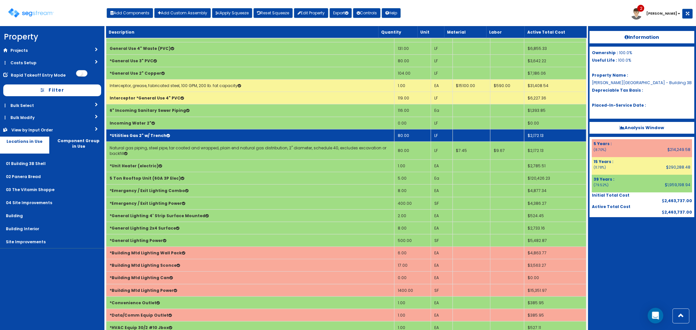
click at [175, 135] on td "*Utilities Gas 2" w/ Trench" at bounding box center [250, 135] width 288 height 12
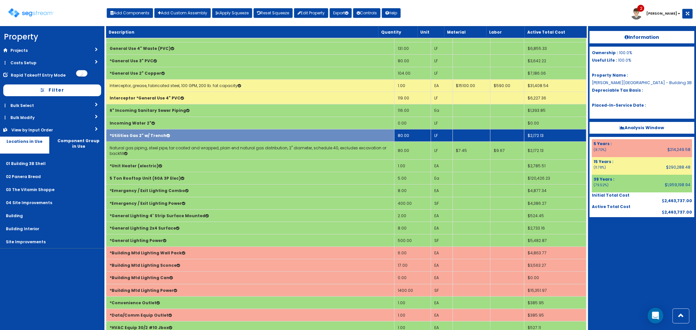
click at [175, 135] on td "*Utilities Gas 2" w/ Trench" at bounding box center [250, 135] width 288 height 12
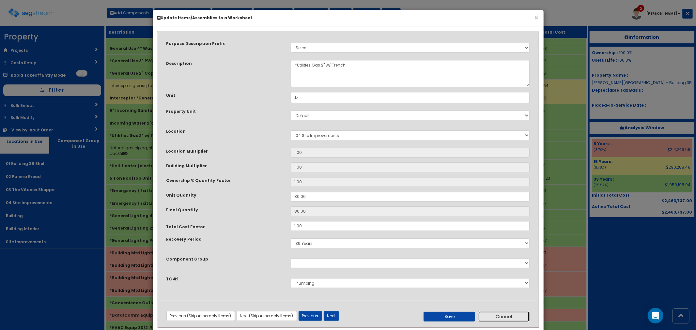
click at [490, 313] on button "Cancel" at bounding box center [504, 316] width 52 height 11
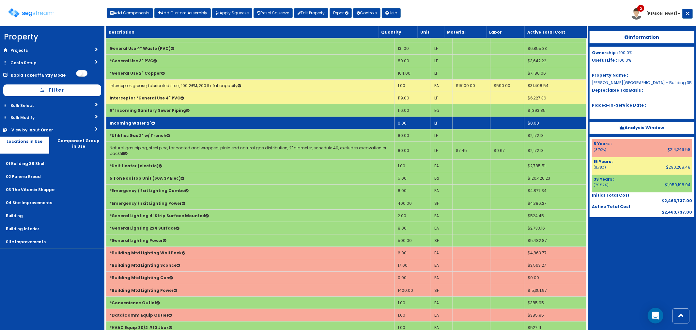
click at [166, 121] on td "Incoming Water 2"" at bounding box center [250, 123] width 288 height 12
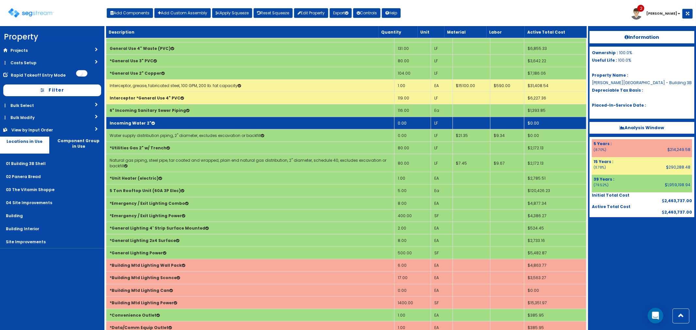
click at [166, 121] on td "Incoming Water 2"" at bounding box center [250, 123] width 288 height 12
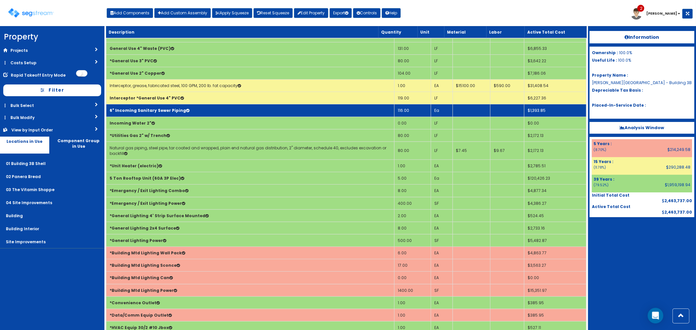
click at [188, 108] on td "6" Incoming Sanitary Sewer Piping" at bounding box center [250, 110] width 288 height 12
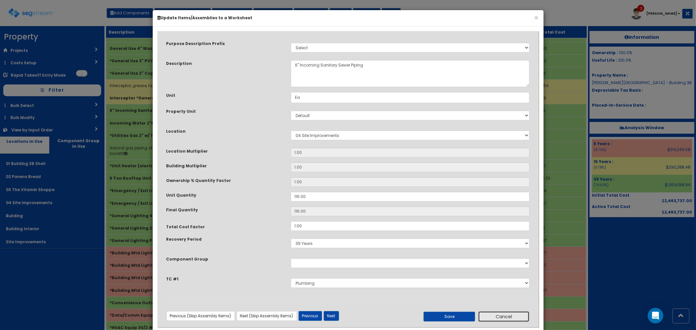
click at [510, 312] on button "Cancel" at bounding box center [504, 316] width 52 height 11
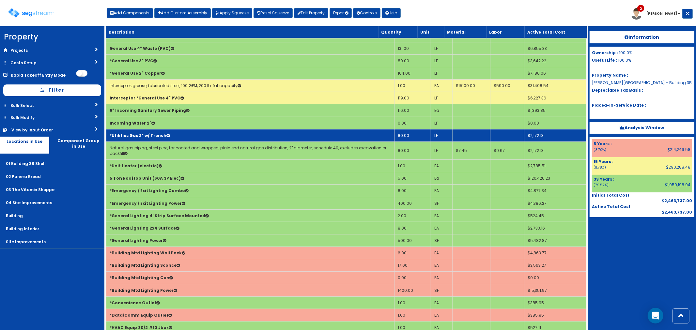
click at [172, 134] on td "*Utilities Gas 2" w/ Trench" at bounding box center [250, 135] width 288 height 12
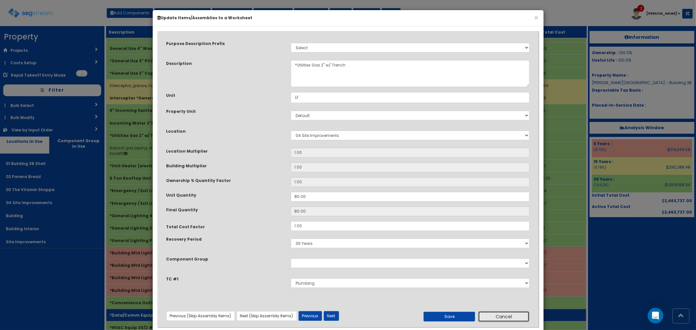
click at [499, 317] on button "Cancel" at bounding box center [504, 316] width 52 height 11
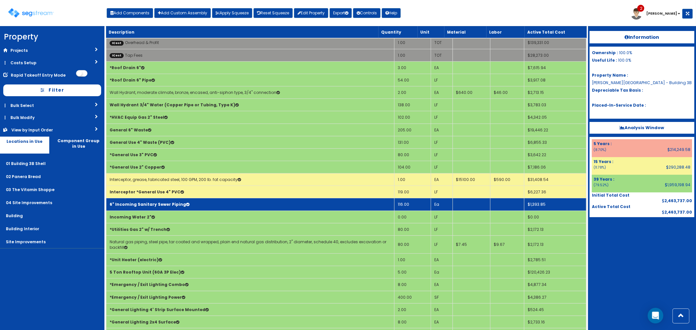
scroll to position [0, 0]
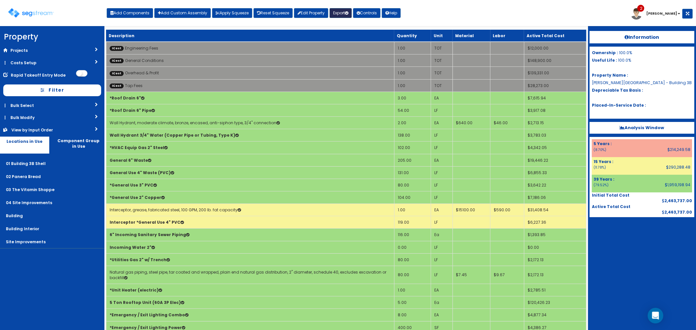
click at [341, 12] on button "Export" at bounding box center [340, 13] width 22 height 10
click at [367, 49] on link "Final Report(pdf)" at bounding box center [362, 46] width 65 height 13
click at [34, 13] on img at bounding box center [31, 12] width 46 height 9
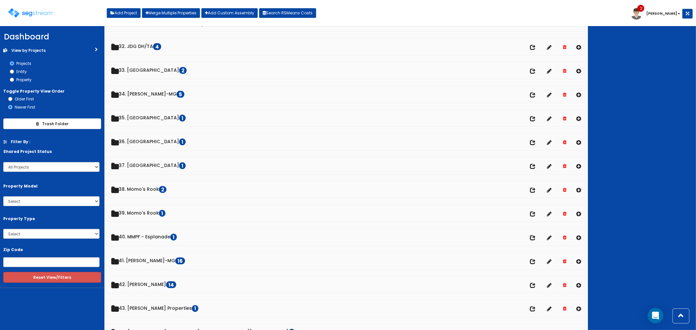
scroll to position [761, 0]
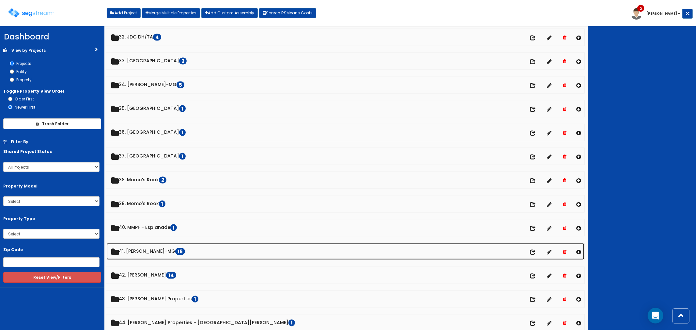
click at [137, 253] on link "41. Keiter-MG 16" at bounding box center [345, 251] width 478 height 17
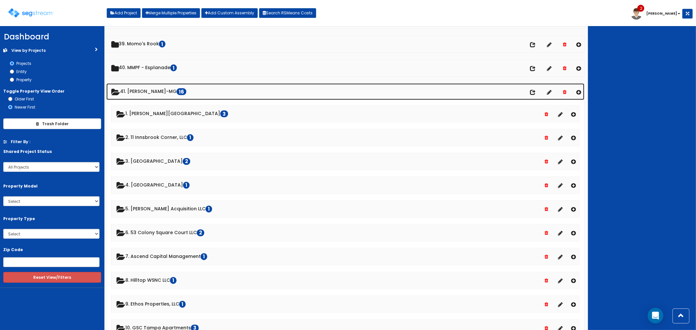
scroll to position [942, 0]
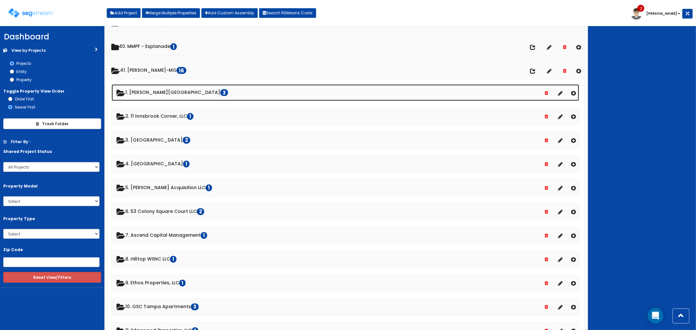
click at [158, 94] on link "1. [PERSON_NAME][STREET_ADDRESS]" at bounding box center [346, 92] width 468 height 17
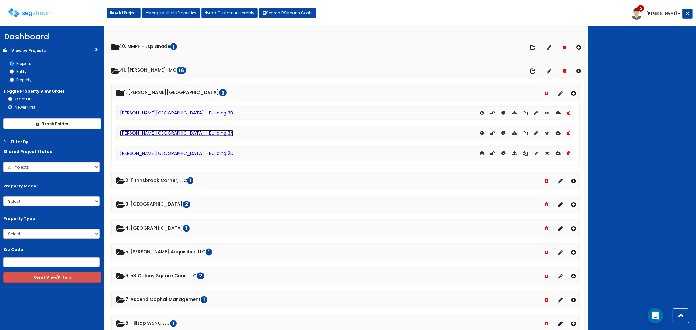
click at [166, 136] on link "[PERSON_NAME][GEOGRAPHIC_DATA] - Building 3A" at bounding box center [176, 133] width 113 height 7
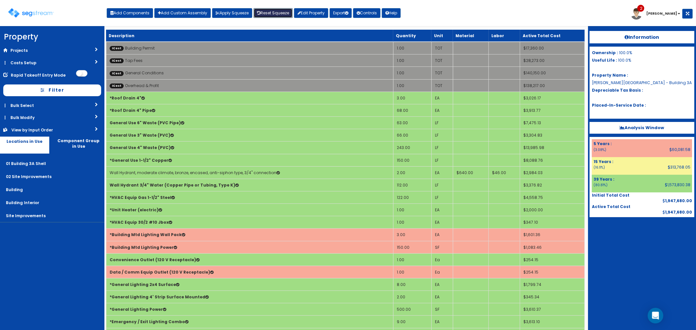
click at [275, 13] on link "Reset Squeeze" at bounding box center [272, 13] width 39 height 10
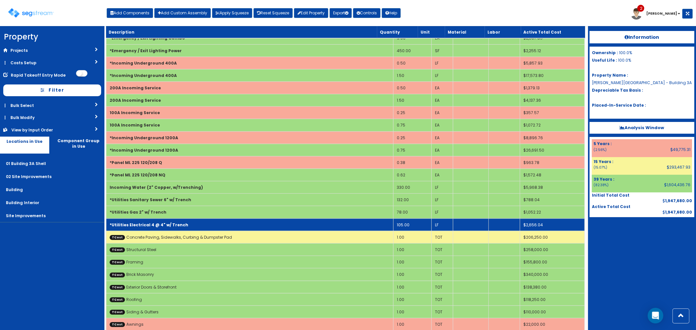
scroll to position [290, 0]
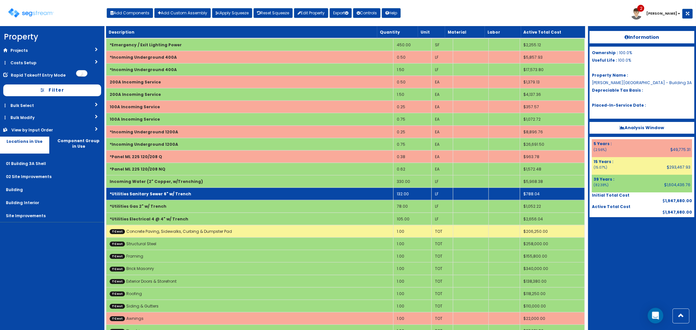
click at [209, 193] on td "*Utilities Sanitary Sewer 6" w/ Trench" at bounding box center [249, 194] width 287 height 12
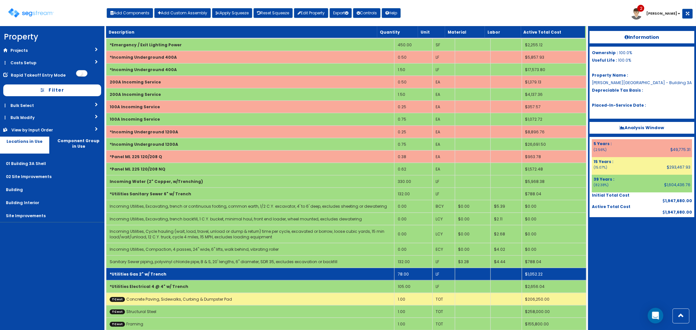
click at [190, 274] on td "*Utilities Gas 2" w/ Trench" at bounding box center [250, 274] width 288 height 12
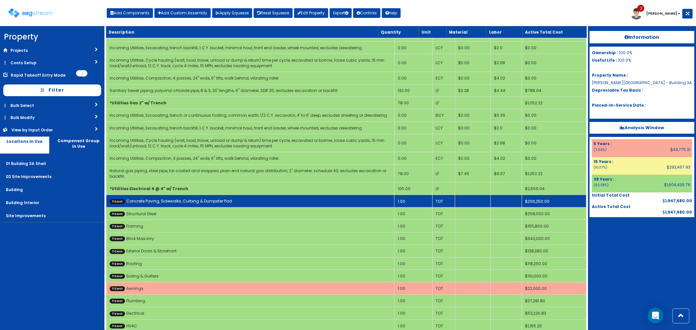
scroll to position [471, 0]
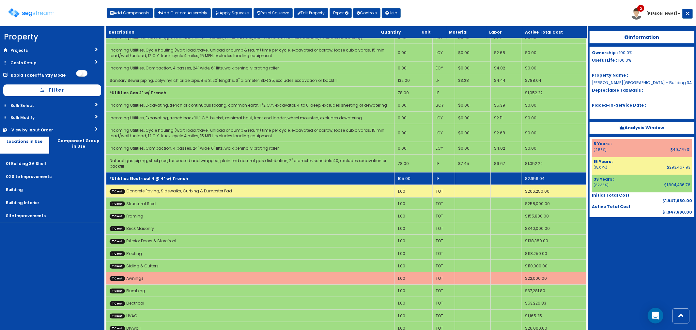
click at [198, 180] on td "*Utilities Electrical 4 @ 4" w/ Trench" at bounding box center [250, 178] width 288 height 12
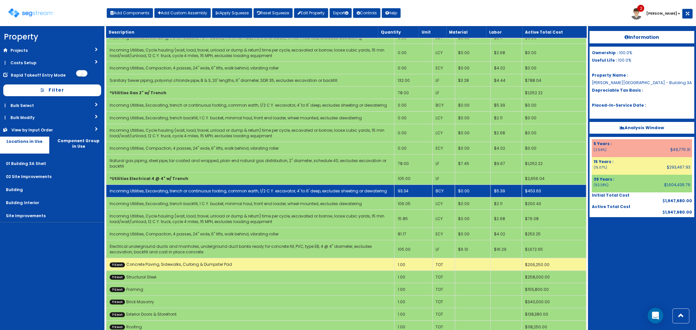
click at [410, 191] on td "93.34" at bounding box center [413, 191] width 38 height 12
click at [411, 190] on td "93.34" at bounding box center [413, 191] width 38 height 12
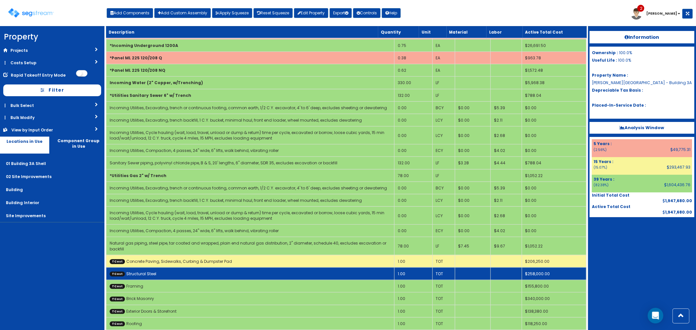
scroll to position [450, 0]
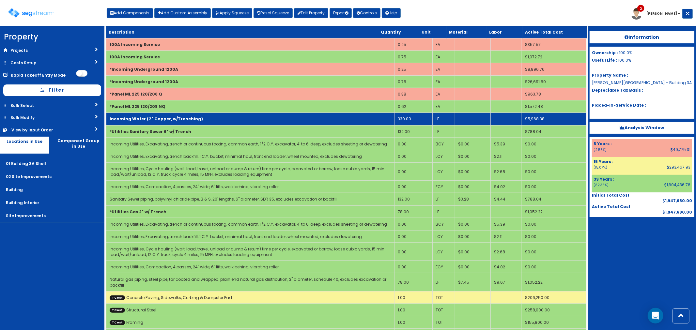
click at [259, 120] on td "Incoming Water (2" Copper, w/Trenching)" at bounding box center [250, 119] width 288 height 12
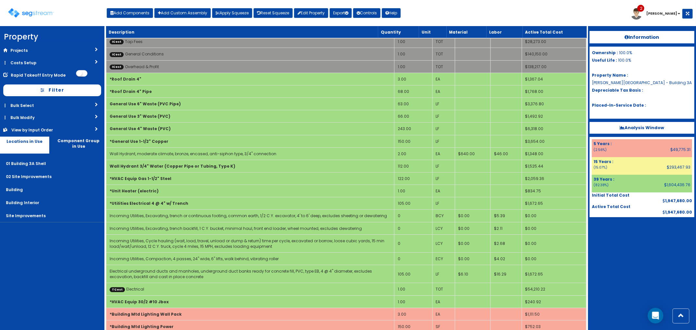
scroll to position [0, 0]
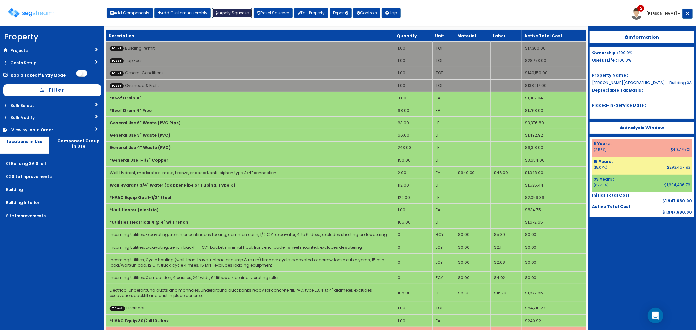
click at [236, 12] on button "Apply Squeeze" at bounding box center [232, 13] width 40 height 10
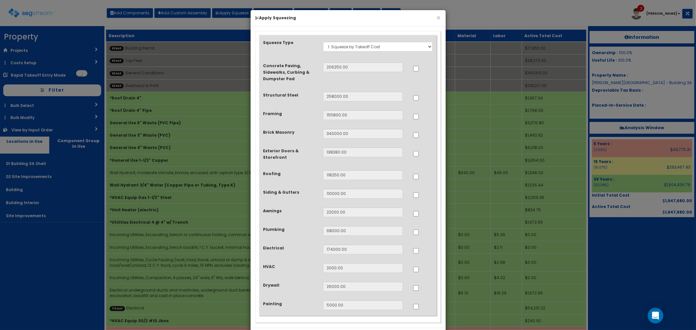
click at [412, 233] on div at bounding box center [423, 231] width 30 height 10
click at [416, 232] on input "..." at bounding box center [415, 233] width 7 height 6
checkbox input "true"
click at [419, 252] on input "..." at bounding box center [415, 251] width 7 height 6
checkbox input "true"
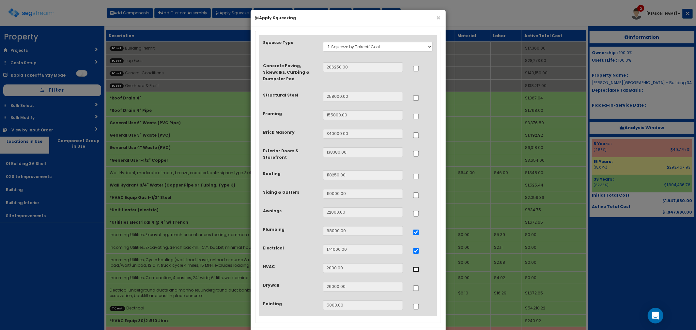
click at [416, 271] on input "..." at bounding box center [415, 270] width 7 height 6
checkbox input "true"
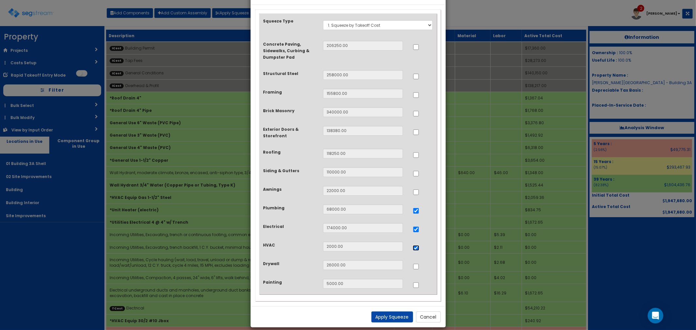
scroll to position [31, 0]
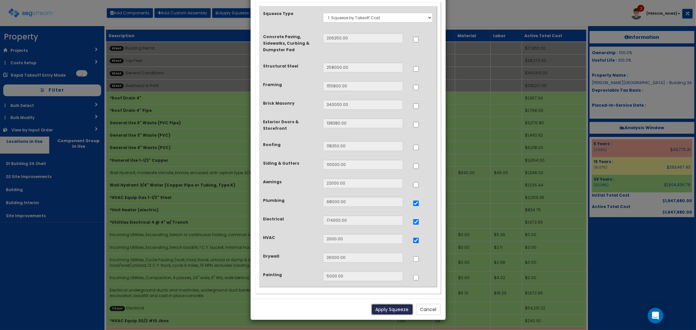
click at [392, 310] on button "Apply Squeeze" at bounding box center [392, 309] width 42 height 11
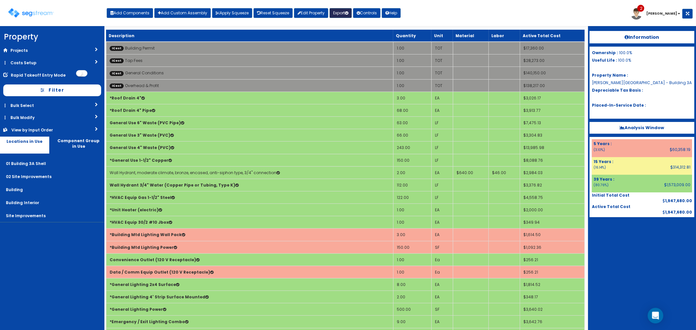
click at [340, 15] on button "Export" at bounding box center [340, 13] width 22 height 10
click at [371, 48] on link "Final Report(pdf)" at bounding box center [362, 46] width 65 height 13
click at [38, 12] on img at bounding box center [31, 12] width 46 height 9
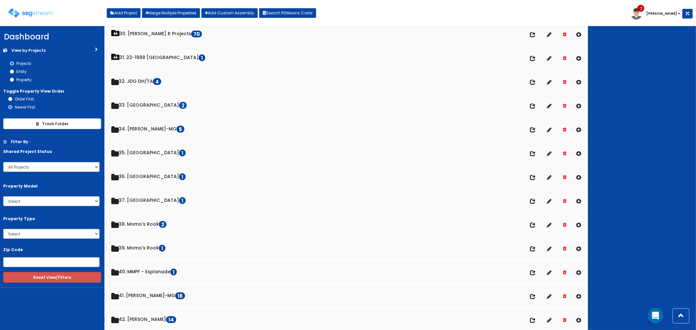
scroll to position [725, 0]
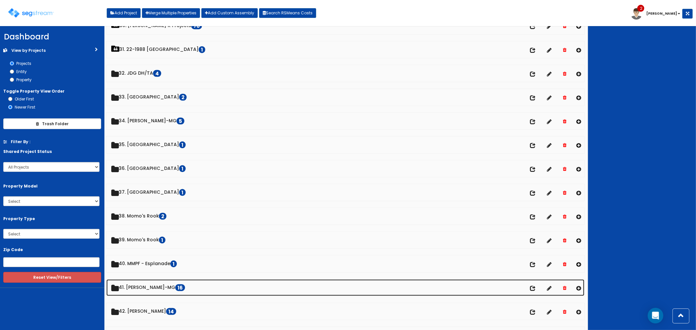
drag, startPoint x: 141, startPoint y: 289, endPoint x: 147, endPoint y: 290, distance: 6.2
click at [141, 289] on link "41. [PERSON_NAME]-MG 16" at bounding box center [345, 287] width 478 height 17
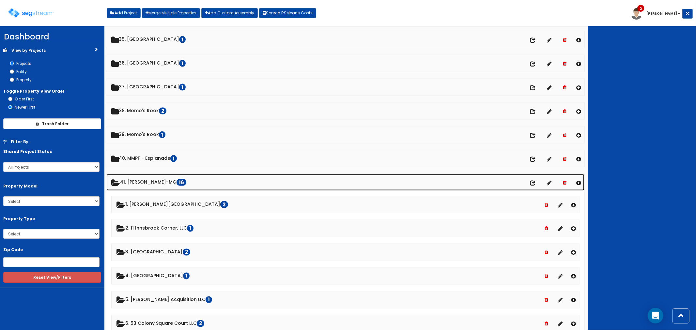
scroll to position [869, 0]
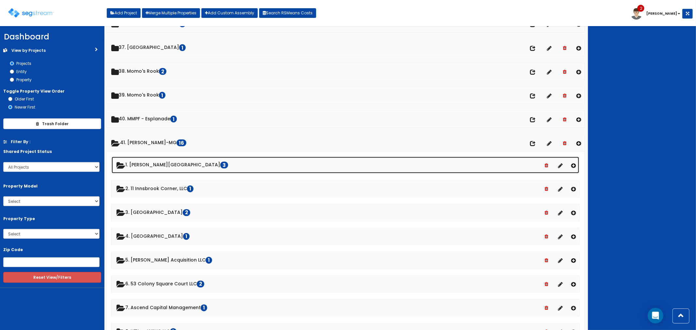
click at [154, 167] on link "1. Cosby Village Square 3" at bounding box center [346, 165] width 468 height 17
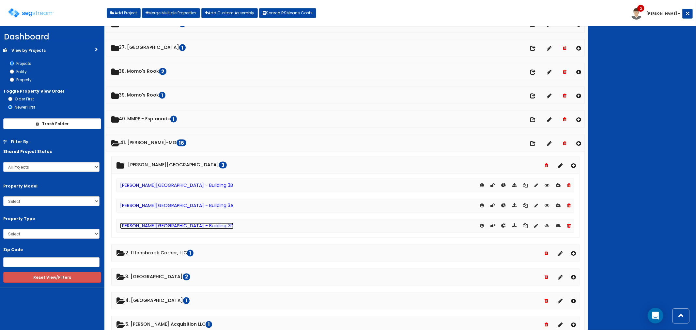
click at [159, 228] on link "[PERSON_NAME][GEOGRAPHIC_DATA] - Building 2D" at bounding box center [176, 226] width 113 height 7
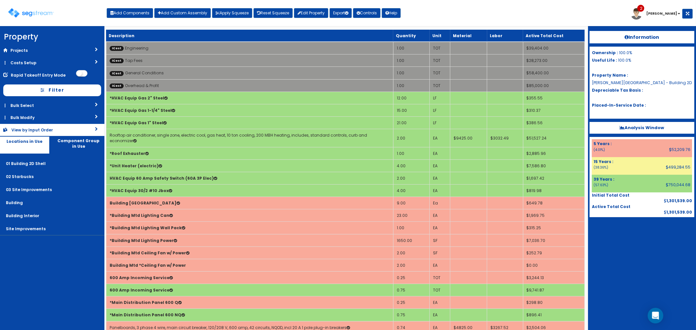
click at [46, 129] on div "View by Input Order" at bounding box center [40, 130] width 59 height 6
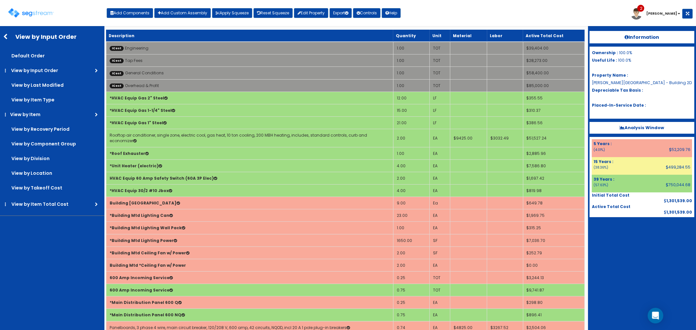
click at [44, 188] on label "View by Takeoff Cost" at bounding box center [53, 187] width 103 height 13
click at [0, 0] on input "View by Takeoff Cost" at bounding box center [0, 0] width 0 height 0
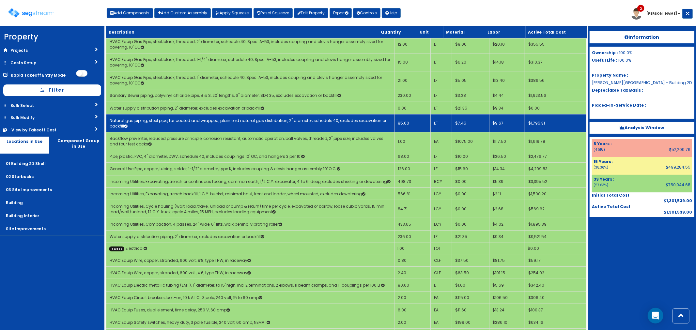
scroll to position [181, 0]
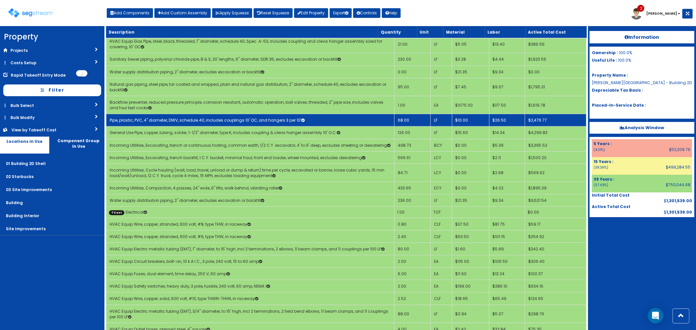
click at [158, 117] on link "Pipe, plastic, PVC, 4" diameter, DWV, schedule 40, includes couplings 10' OC, a…" at bounding box center [207, 120] width 195 height 6
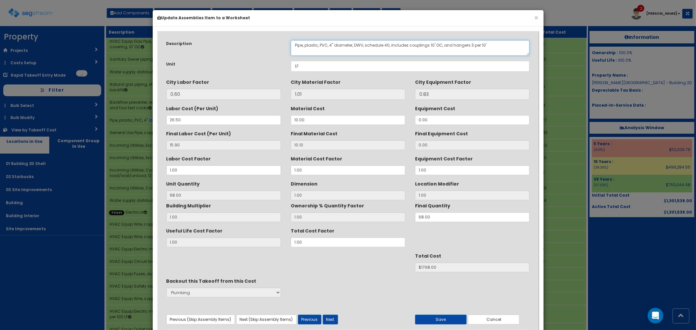
click at [292, 44] on textarea "Pipe, plastic, PVC, 4" diameter, DWV, schedule 40, includes couplings 10' OC, a…" at bounding box center [410, 48] width 239 height 16
type textarea "General Use Pipe, plastic, PVC, 4" diameter, DWV, schedule 40, includes couplin…"
click at [438, 317] on button "Save" at bounding box center [441, 320] width 52 height 10
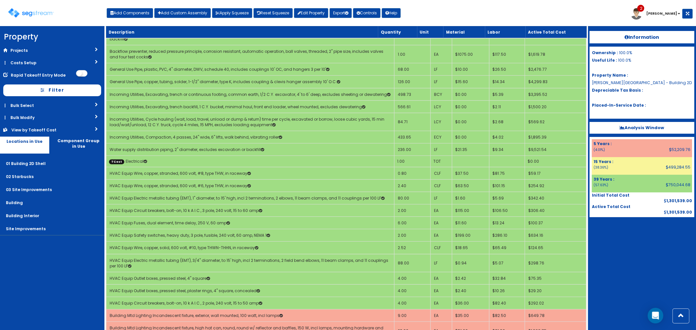
scroll to position [0, 0]
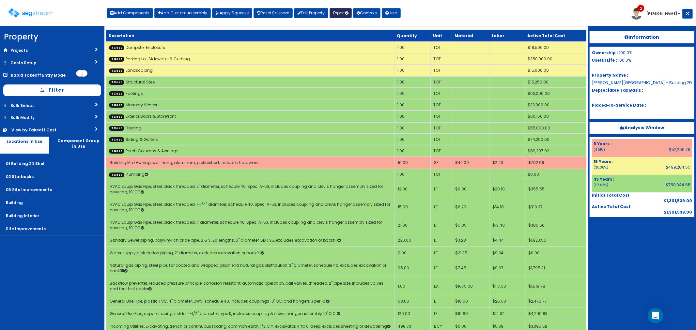
click at [344, 15] on button "Export" at bounding box center [340, 13] width 22 height 10
click at [365, 48] on link "Final Report(pdf)" at bounding box center [362, 46] width 65 height 13
